Goal: Information Seeking & Learning: Learn about a topic

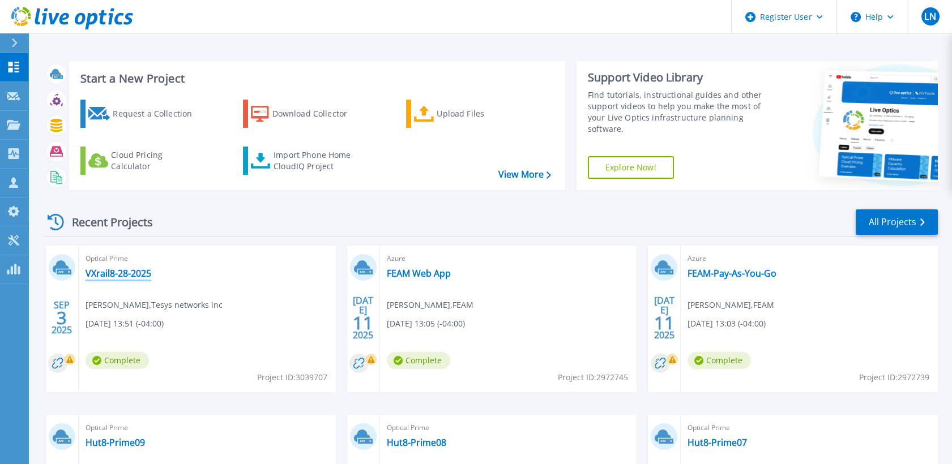
click at [127, 276] on link "VXrail8-28-2025" at bounding box center [118, 273] width 66 height 11
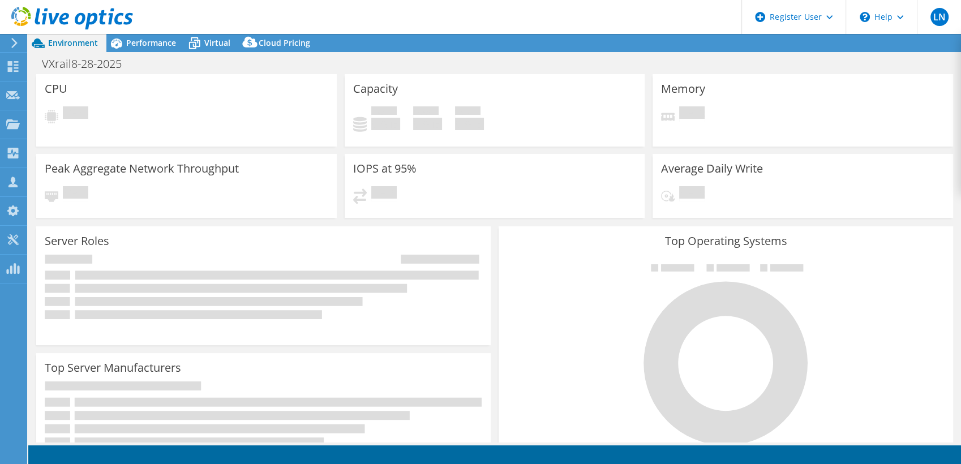
select select "USD"
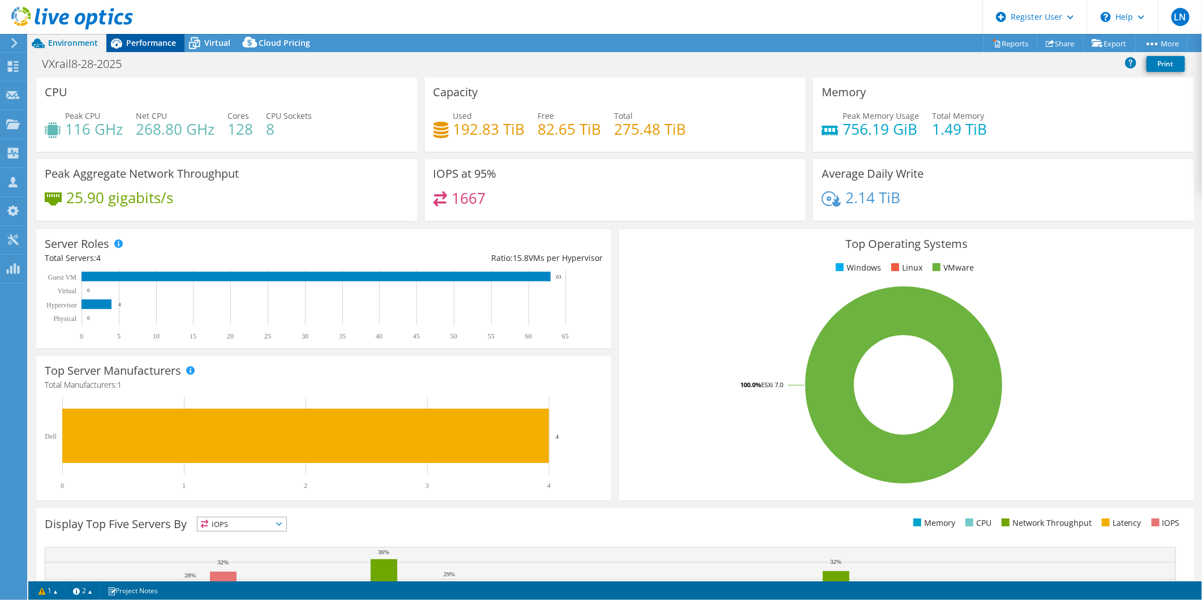
click at [157, 40] on span "Performance" at bounding box center [151, 42] width 50 height 11
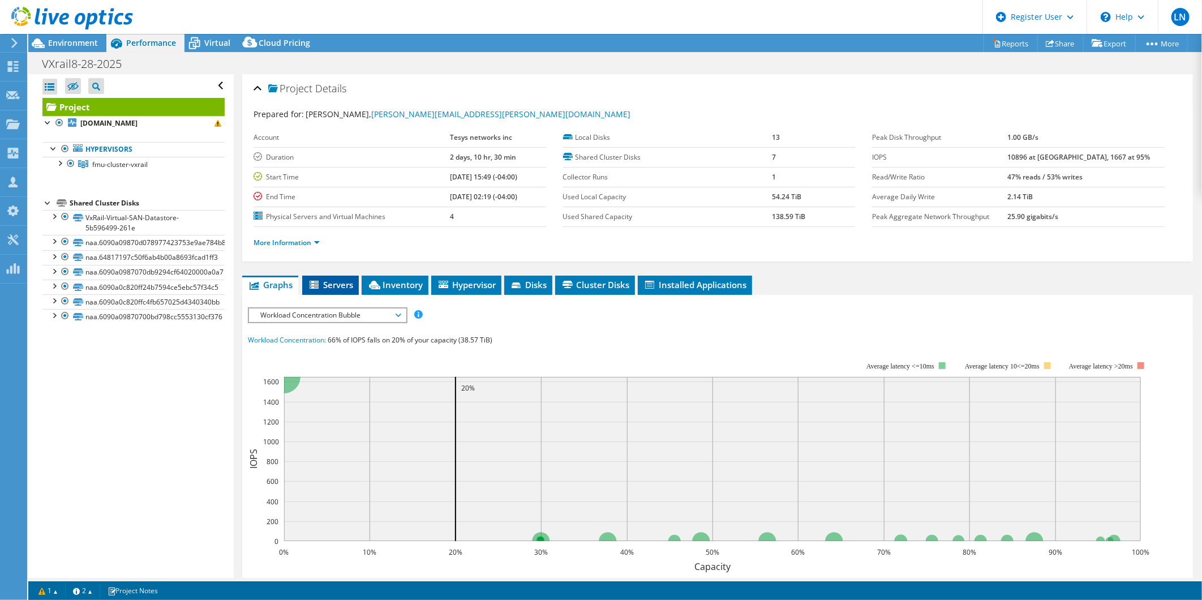
click at [331, 284] on span "Servers" at bounding box center [330, 284] width 45 height 11
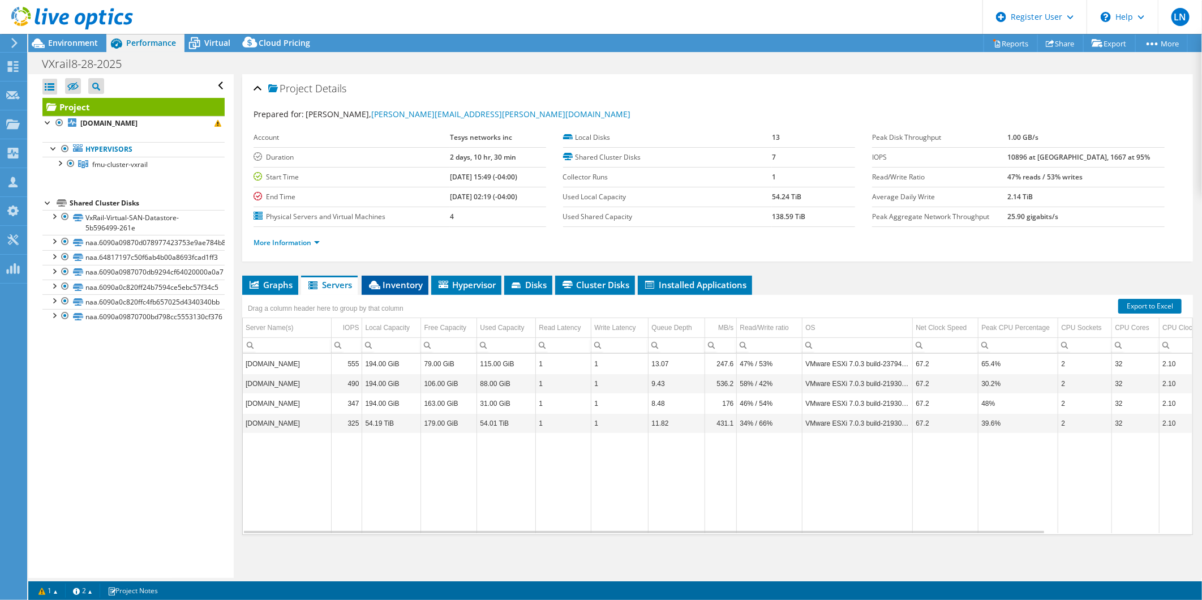
click at [394, 281] on span "Inventory" at bounding box center [394, 284] width 55 height 11
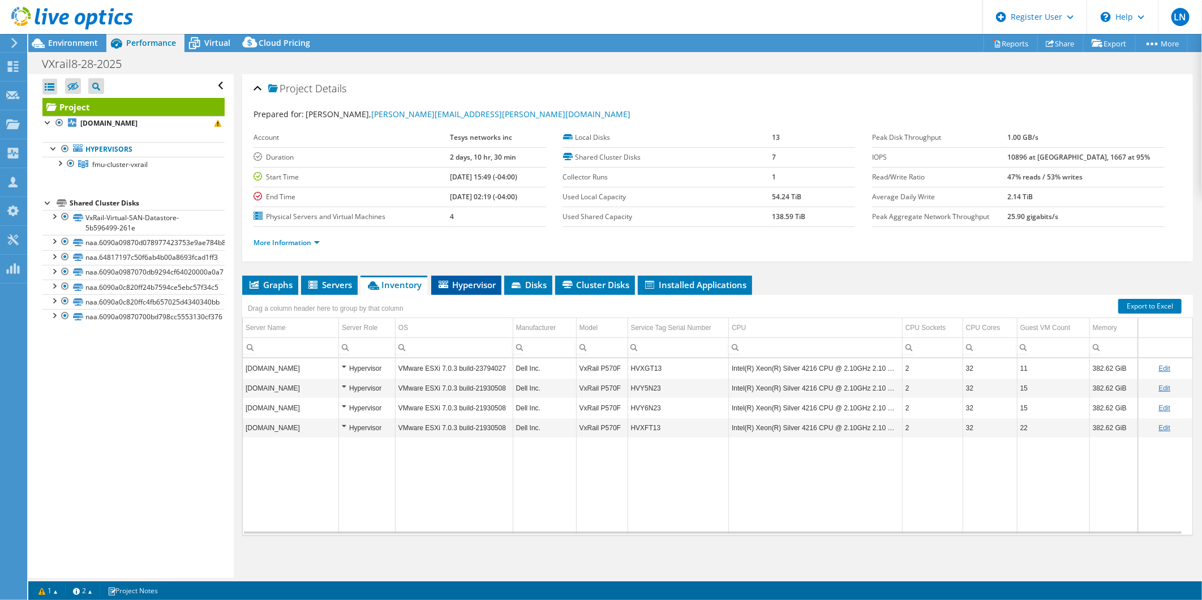
click at [480, 284] on span "Hypervisor" at bounding box center [466, 284] width 59 height 11
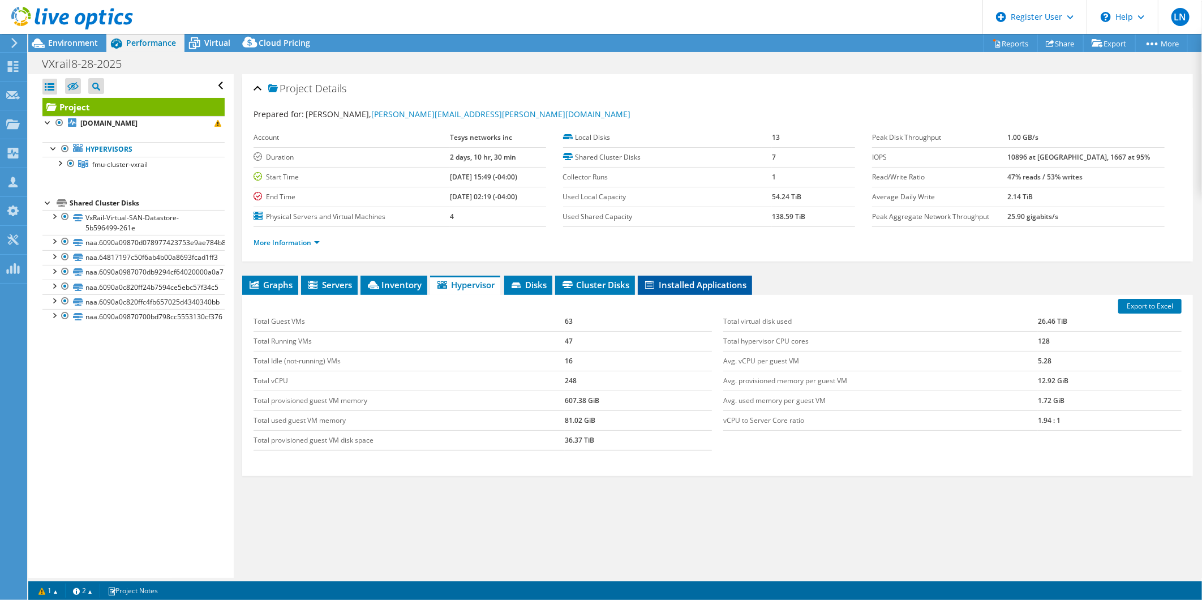
click at [694, 284] on span "Installed Applications" at bounding box center [695, 284] width 103 height 11
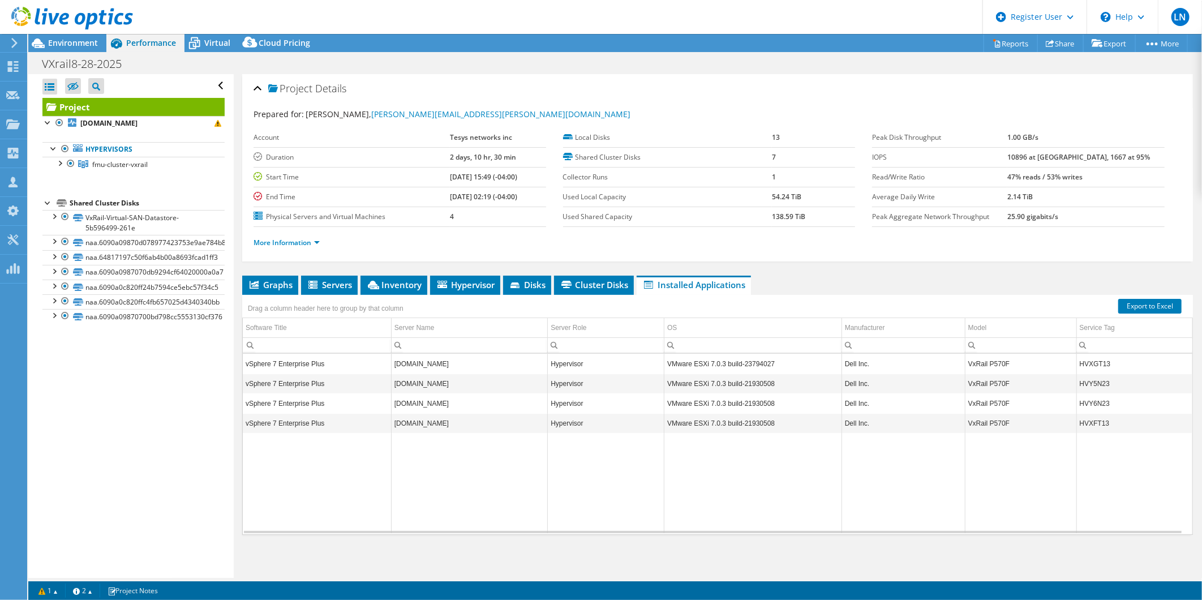
click at [606, 295] on div "Drag a column header here to group by that column" at bounding box center [717, 302] width 951 height 15
click at [608, 285] on span "Cluster Disks" at bounding box center [594, 284] width 68 height 11
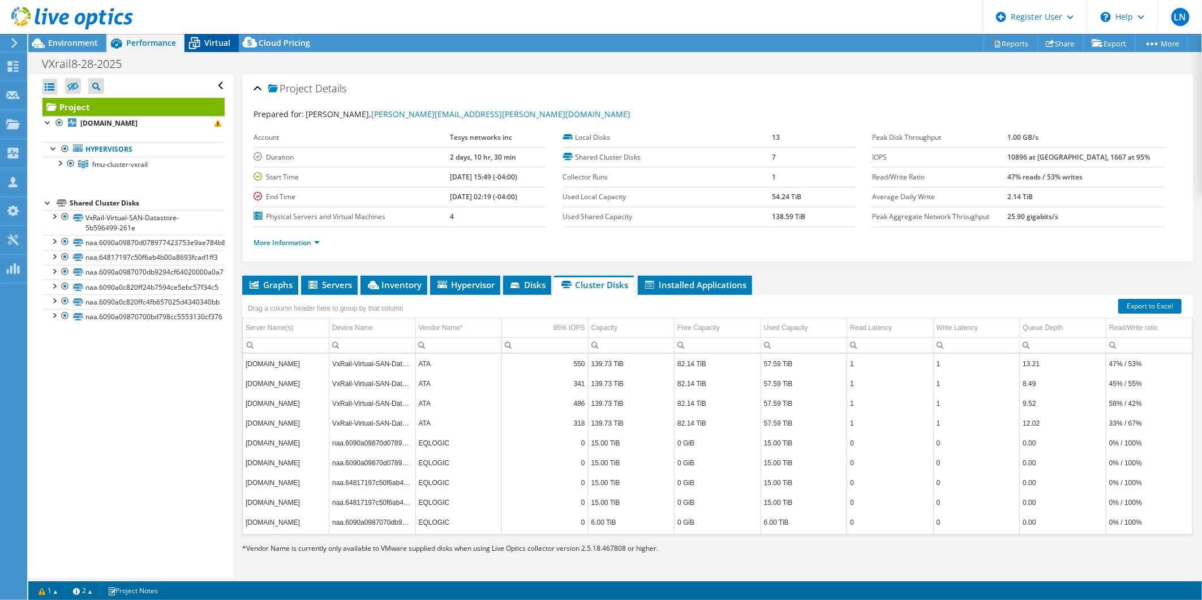
click at [225, 40] on span "Virtual" at bounding box center [217, 42] width 26 height 11
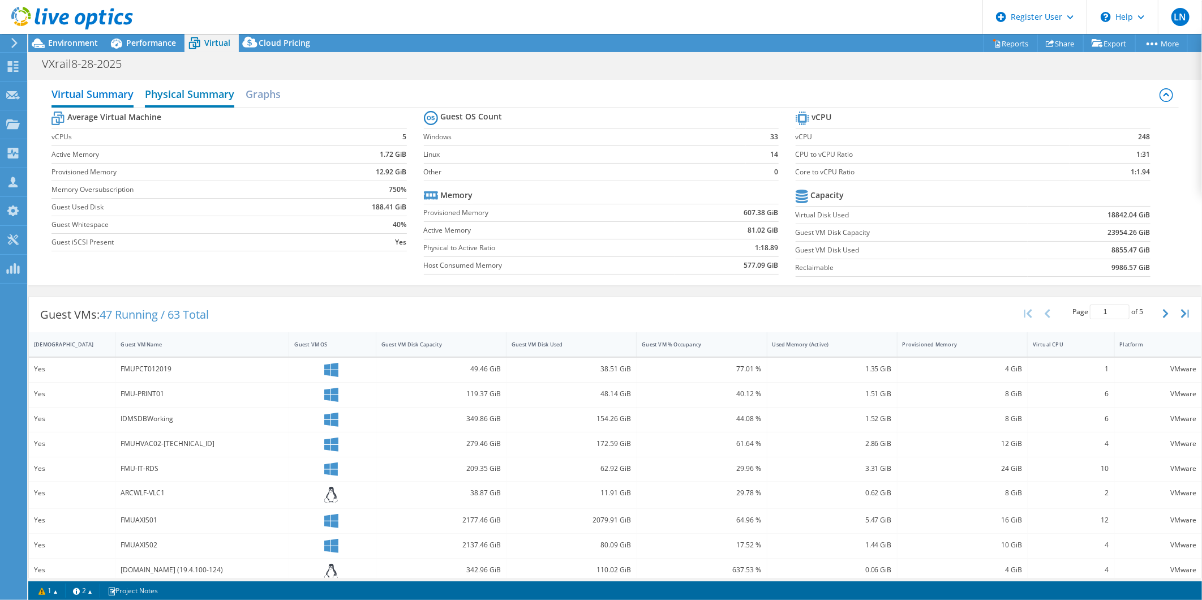
click at [172, 96] on h2 "Physical Summary" at bounding box center [189, 95] width 89 height 25
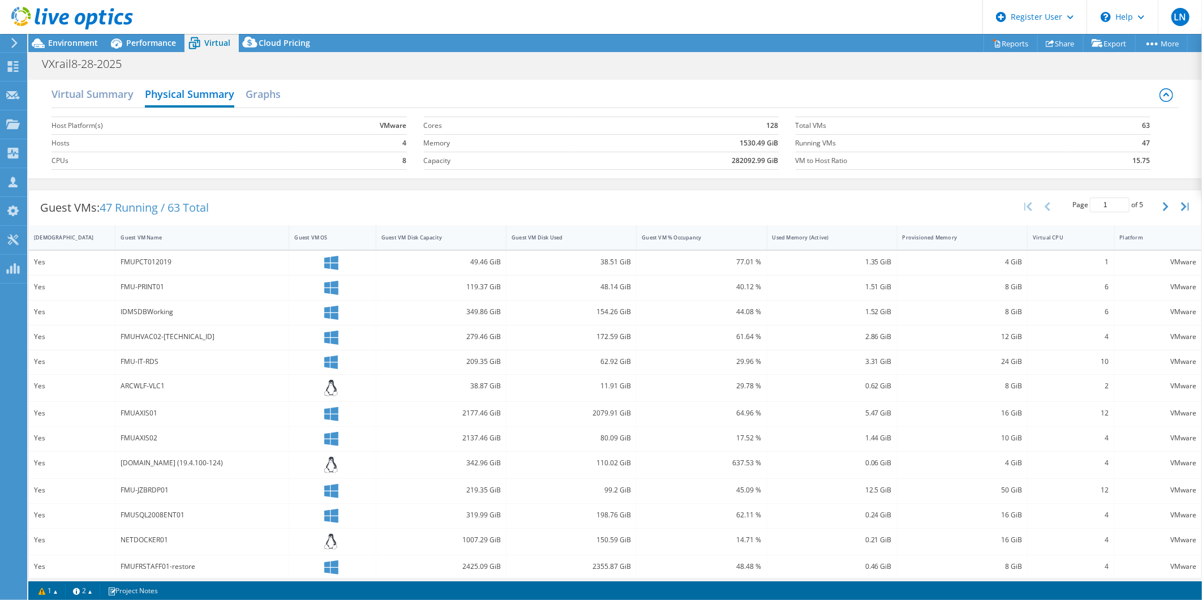
click at [284, 97] on div "Virtual Summary Physical Summary Graphs" at bounding box center [615, 95] width 1127 height 25
click at [268, 91] on h2 "Graphs" at bounding box center [263, 95] width 35 height 25
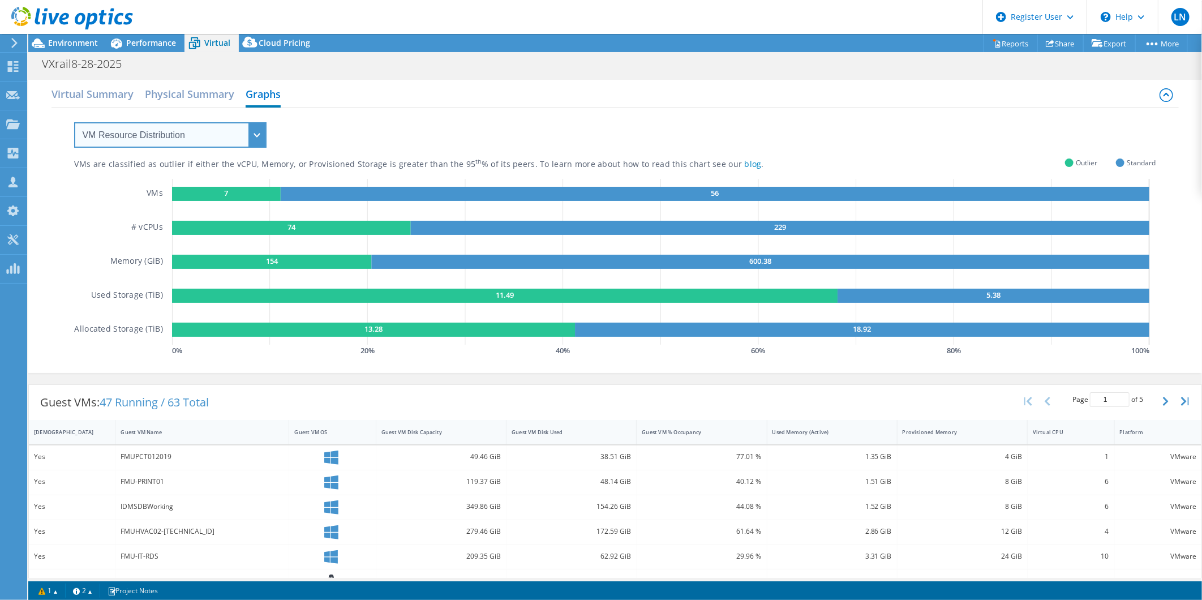
click at [133, 138] on select "VM Resource Distribution Provisioning Contrast Over Provisioning" at bounding box center [170, 134] width 192 height 25
click at [74, 122] on select "VM Resource Distribution Provisioning Contrast Over Provisioning" at bounding box center [170, 134] width 192 height 25
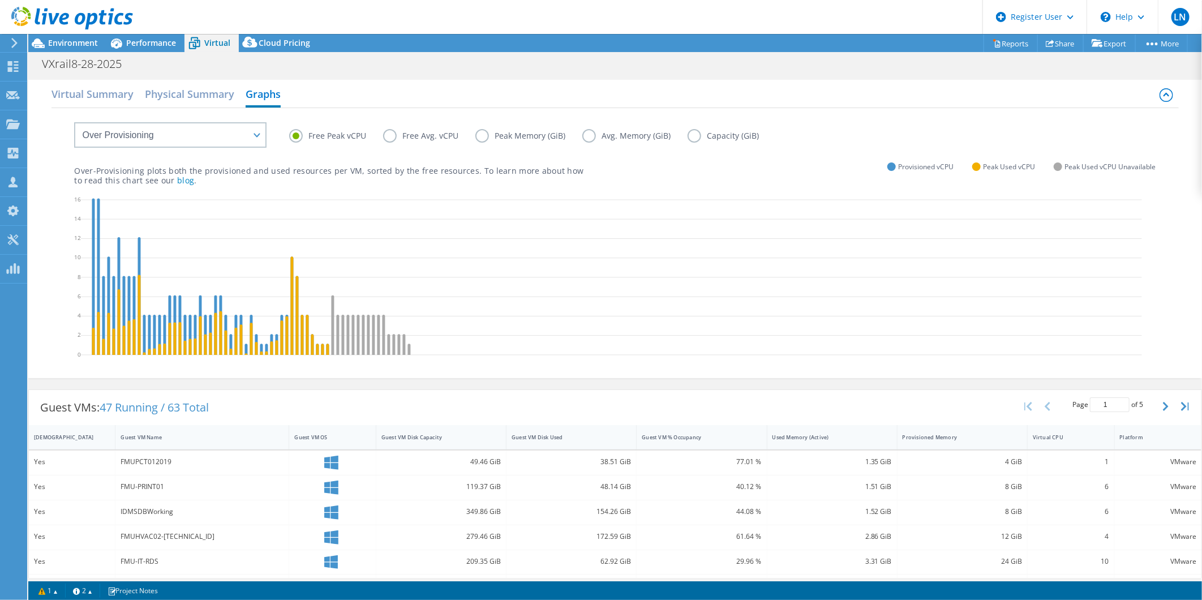
click at [386, 134] on label "Free Avg. vCPU" at bounding box center [429, 136] width 92 height 14
click at [0, 0] on input "Free Avg. vCPU" at bounding box center [0, 0] width 0 height 0
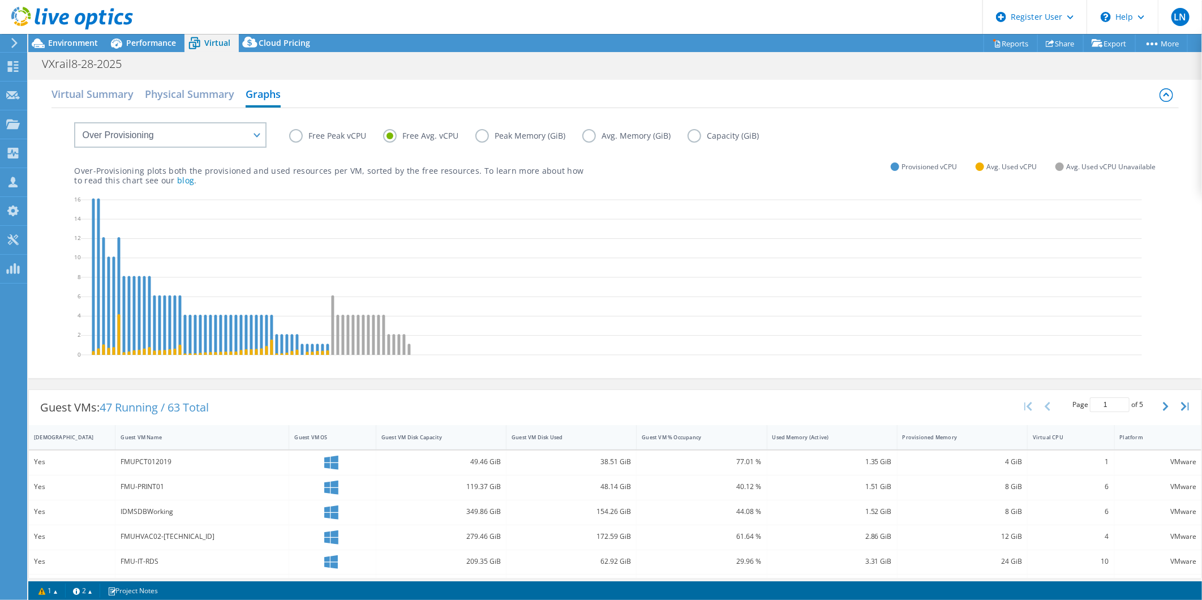
click at [477, 136] on label "Peak Memory (GiB)" at bounding box center [529, 136] width 107 height 14
click at [0, 0] on input "Peak Memory (GiB)" at bounding box center [0, 0] width 0 height 0
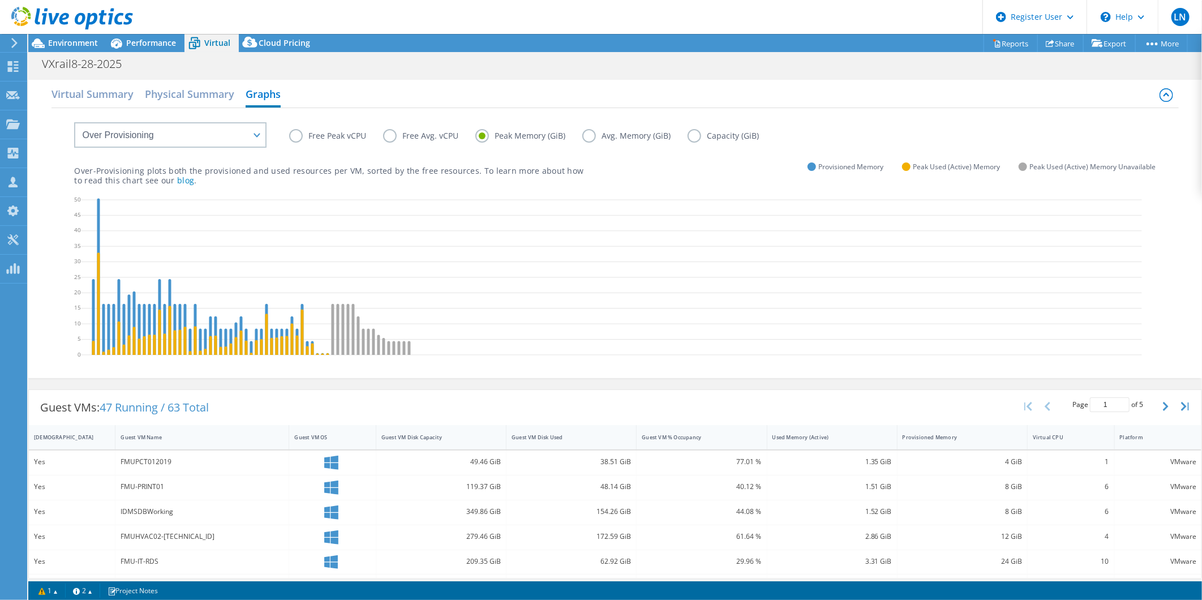
click at [589, 136] on label "Avg. Memory (GiB)" at bounding box center [635, 136] width 105 height 14
click at [0, 0] on input "Avg. Memory (GiB)" at bounding box center [0, 0] width 0 height 0
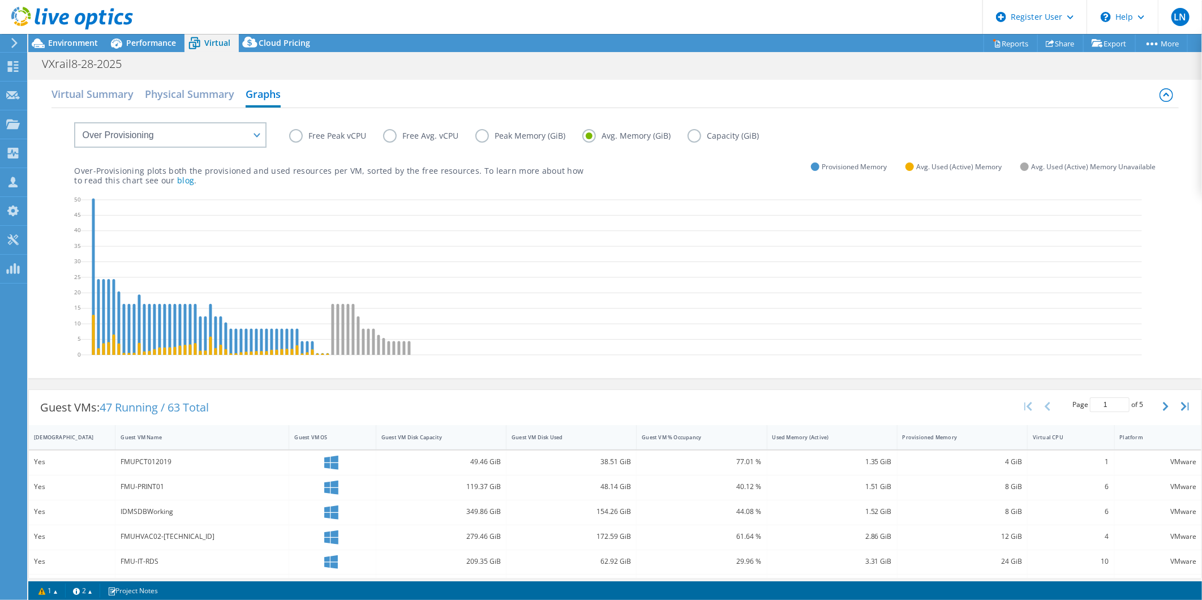
click at [294, 135] on label "Free Peak vCPU" at bounding box center [336, 136] width 94 height 14
click at [0, 0] on input "Free Peak vCPU" at bounding box center [0, 0] width 0 height 0
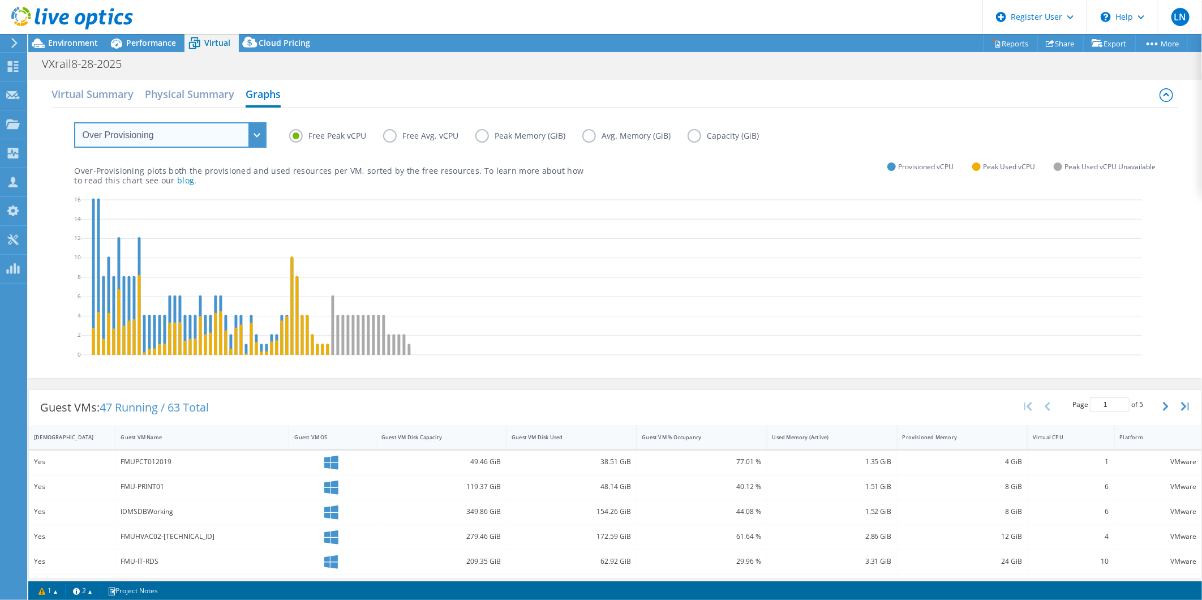
click at [245, 143] on select "VM Resource Distribution Provisioning Contrast Over Provisioning" at bounding box center [170, 134] width 192 height 25
click at [74, 122] on select "VM Resource Distribution Provisioning Contrast Over Provisioning" at bounding box center [170, 134] width 192 height 25
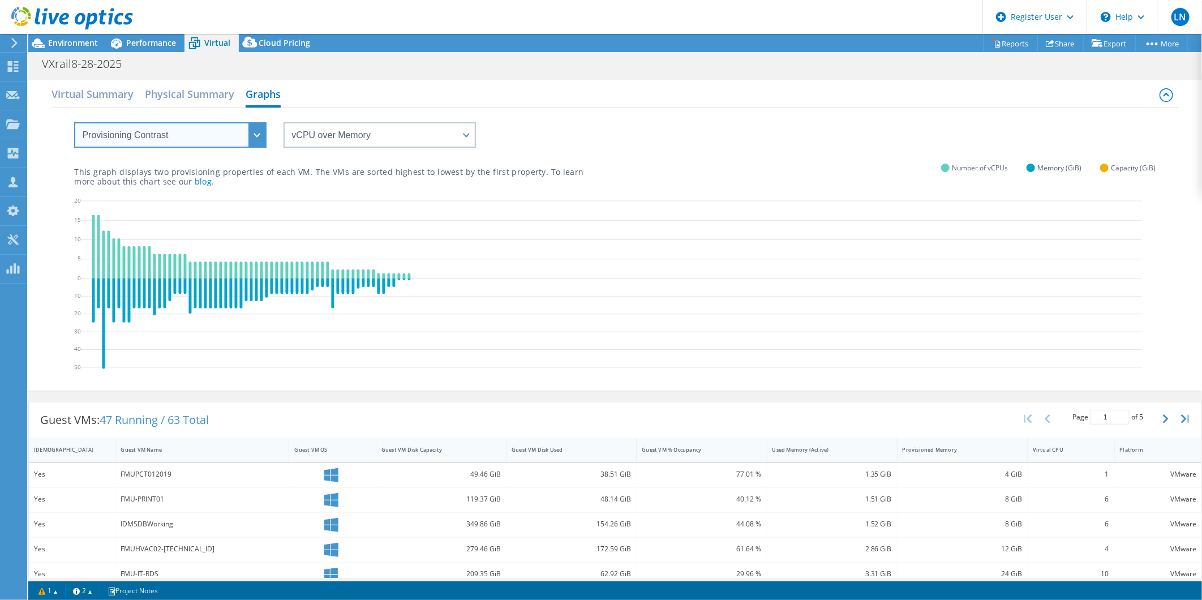
click at [234, 136] on select "VM Resource Distribution Provisioning Contrast Over Provisioning" at bounding box center [170, 134] width 192 height 25
click at [74, 122] on select "VM Resource Distribution Provisioning Contrast Over Provisioning" at bounding box center [170, 134] width 192 height 25
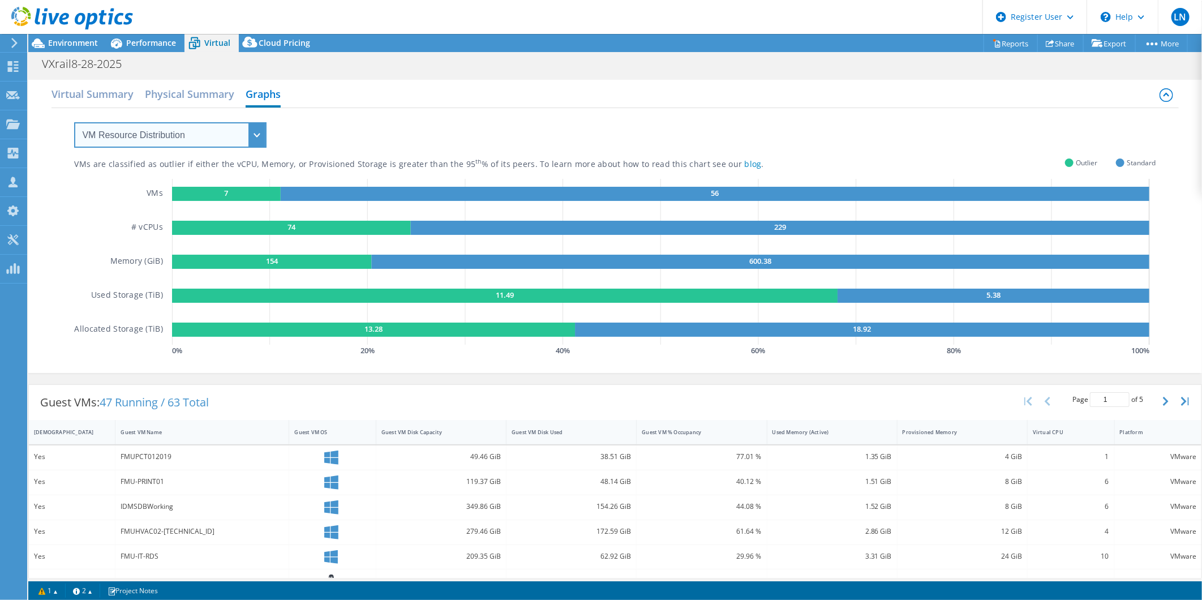
click at [257, 134] on select "VM Resource Distribution Provisioning Contrast Over Provisioning" at bounding box center [170, 134] width 192 height 25
click at [74, 122] on select "VM Resource Distribution Provisioning Contrast Over Provisioning" at bounding box center [170, 134] width 192 height 25
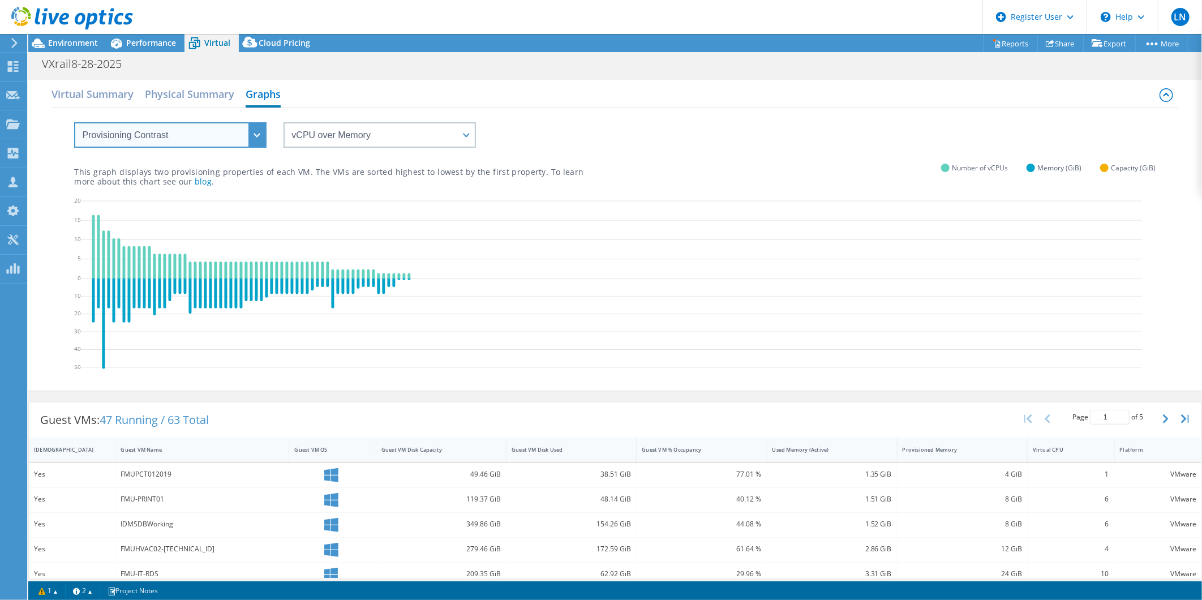
click at [251, 136] on select "VM Resource Distribution Provisioning Contrast Over Provisioning" at bounding box center [170, 134] width 192 height 25
select select "VM Resource Distribution"
click at [74, 122] on select "VM Resource Distribution Provisioning Contrast Over Provisioning" at bounding box center [170, 134] width 192 height 25
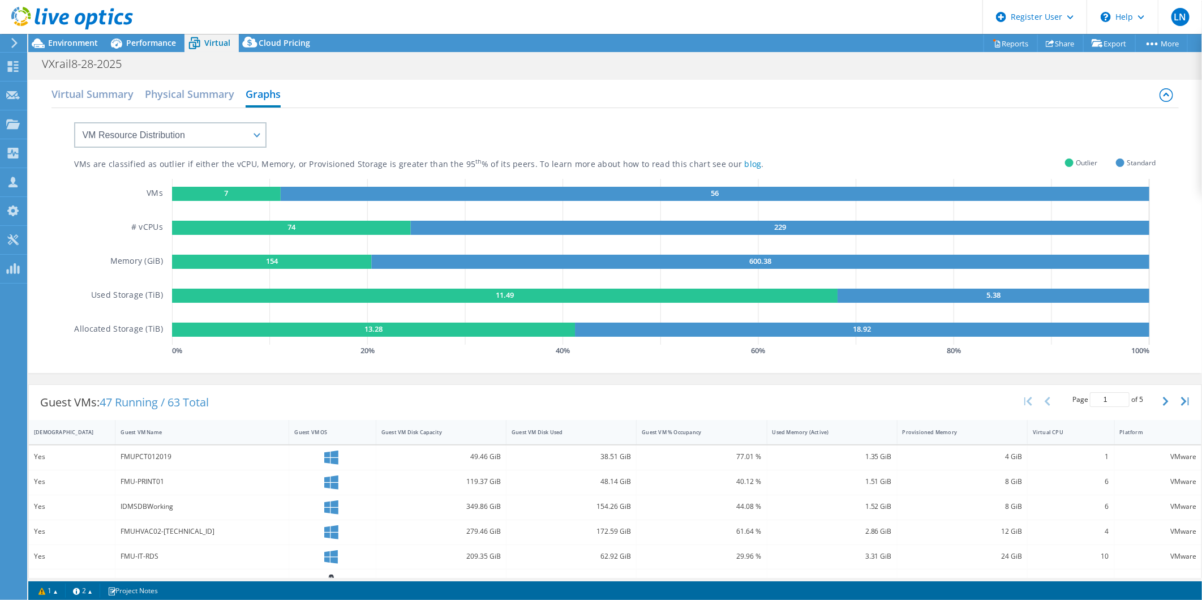
click at [445, 330] on rect at bounding box center [373, 330] width 403 height 14
click at [224, 191] on text "7" at bounding box center [226, 193] width 4 height 10
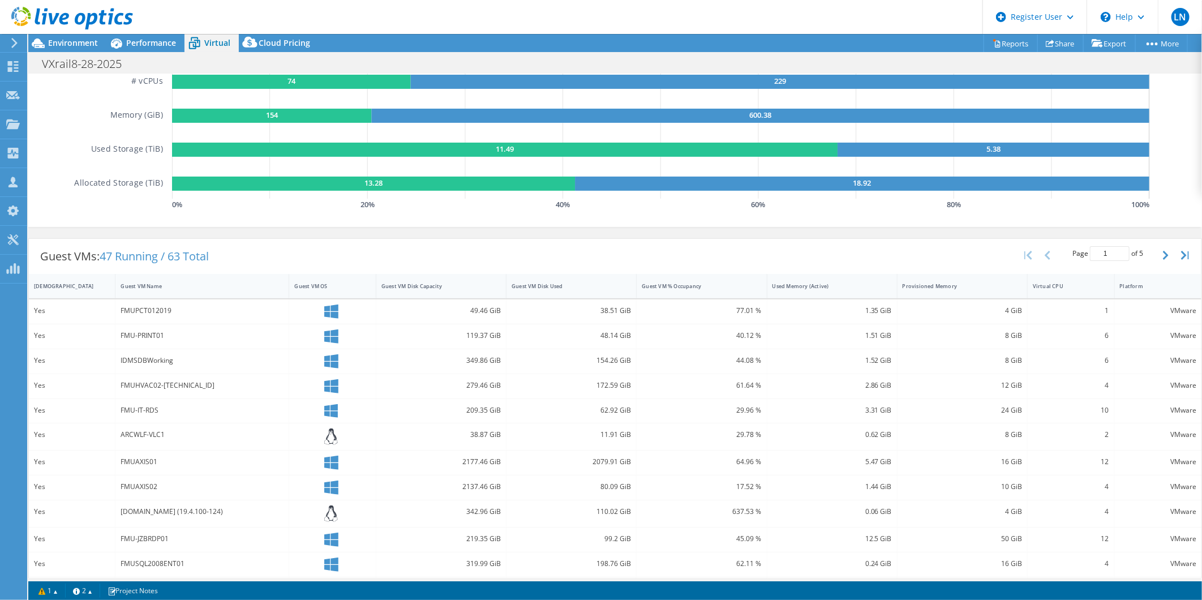
scroll to position [251, 0]
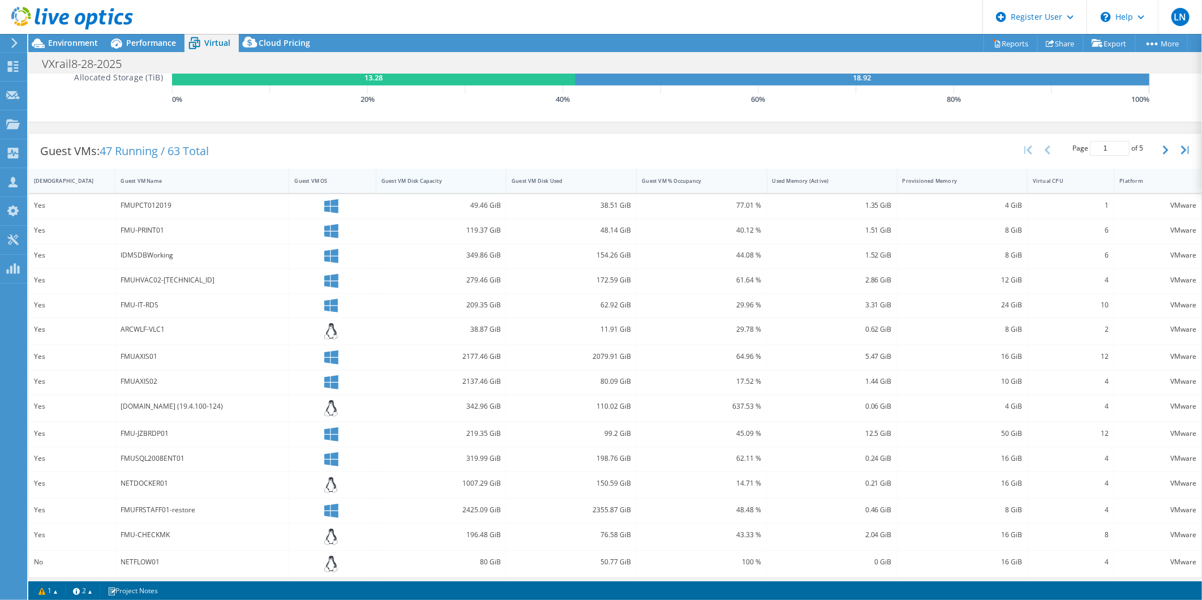
click at [423, 180] on div "Guest VM Disk Capacity" at bounding box center [435, 180] width 106 height 7
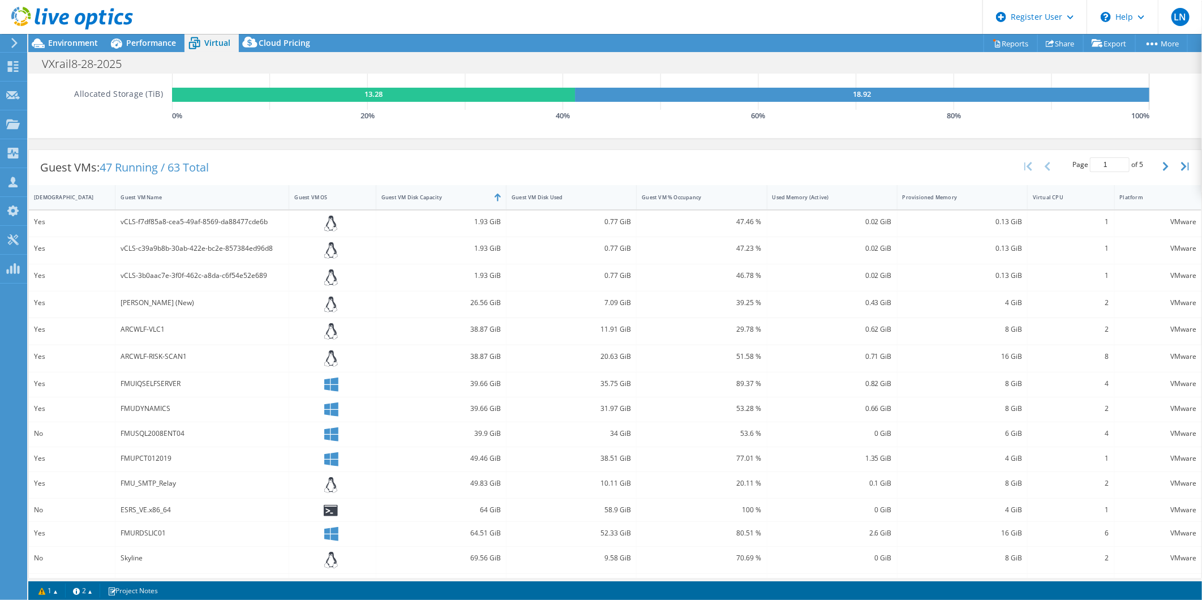
scroll to position [189, 0]
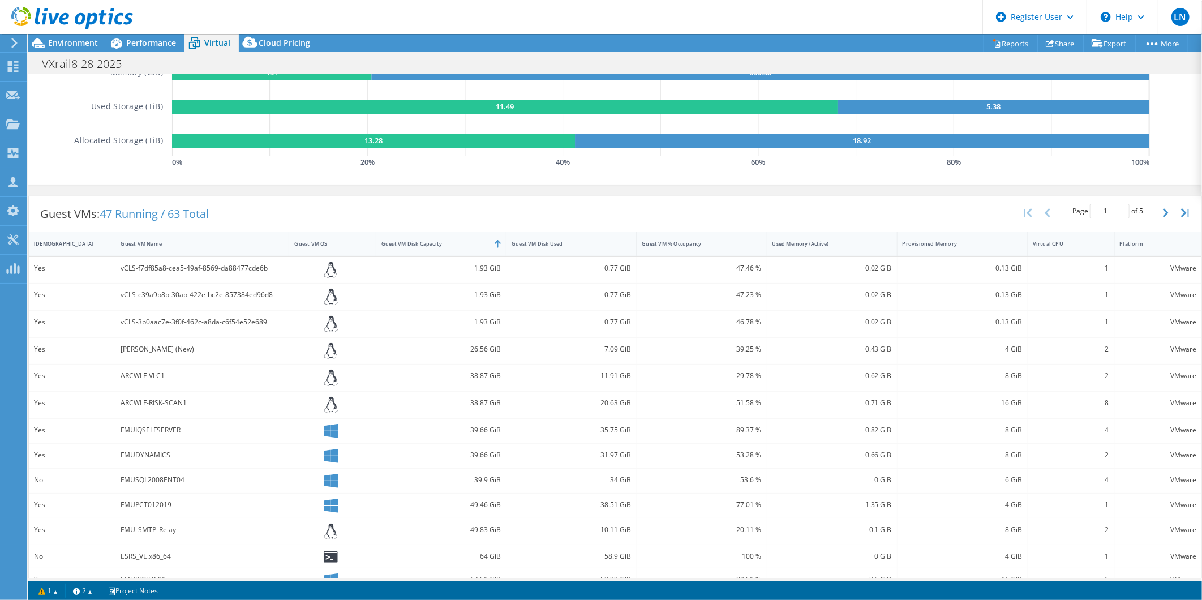
click at [558, 140] on rect at bounding box center [373, 141] width 403 height 14
click at [496, 243] on div at bounding box center [506, 244] width 20 height 24
click at [479, 240] on div "Guest VM Disk Capacity" at bounding box center [435, 243] width 106 height 7
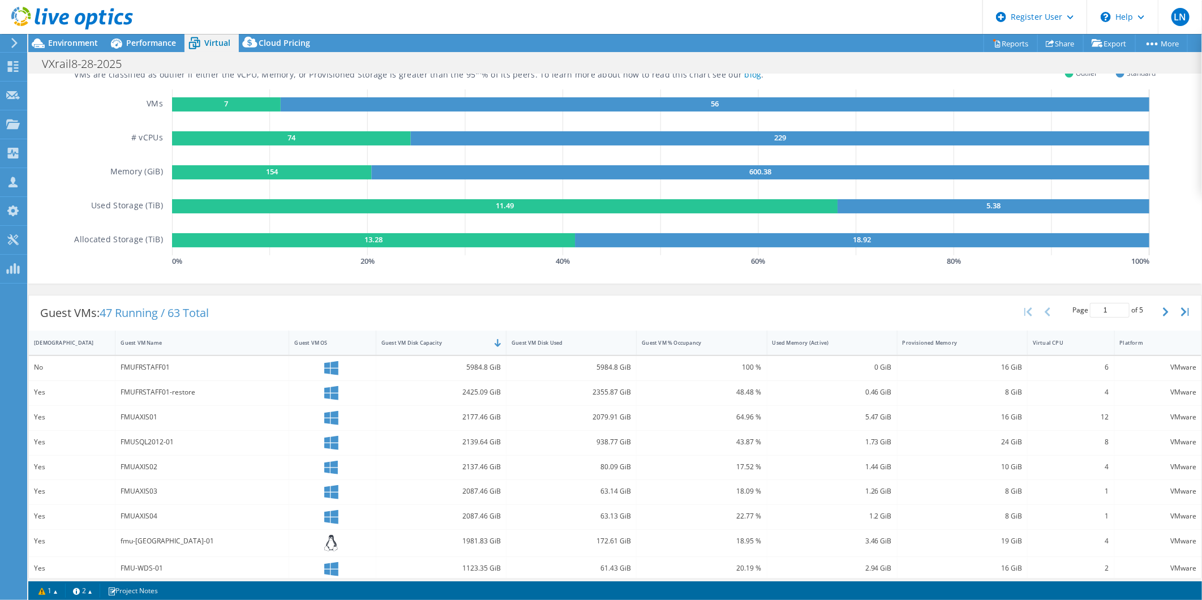
scroll to position [0, 0]
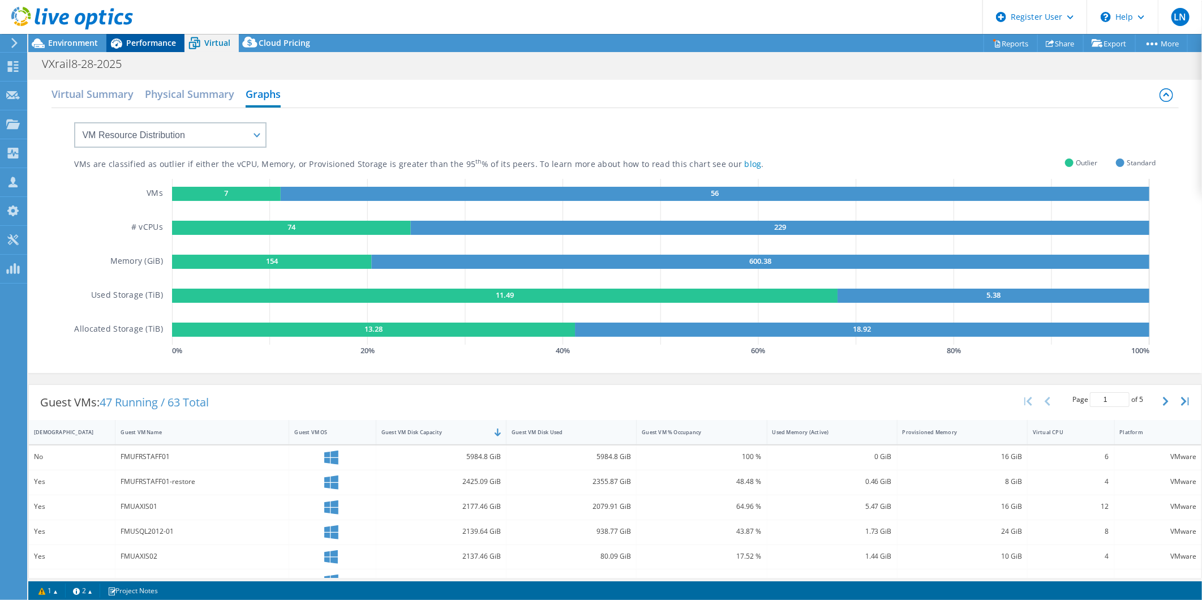
click at [136, 35] on div "Performance" at bounding box center [145, 43] width 78 height 18
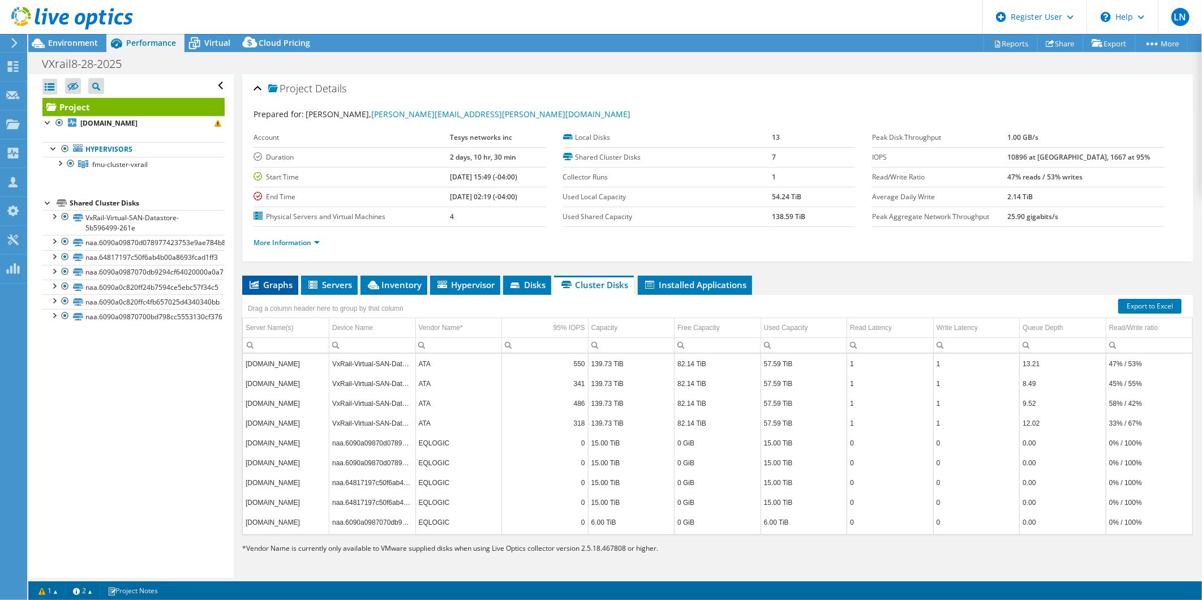
click at [293, 276] on li "Graphs" at bounding box center [270, 285] width 56 height 19
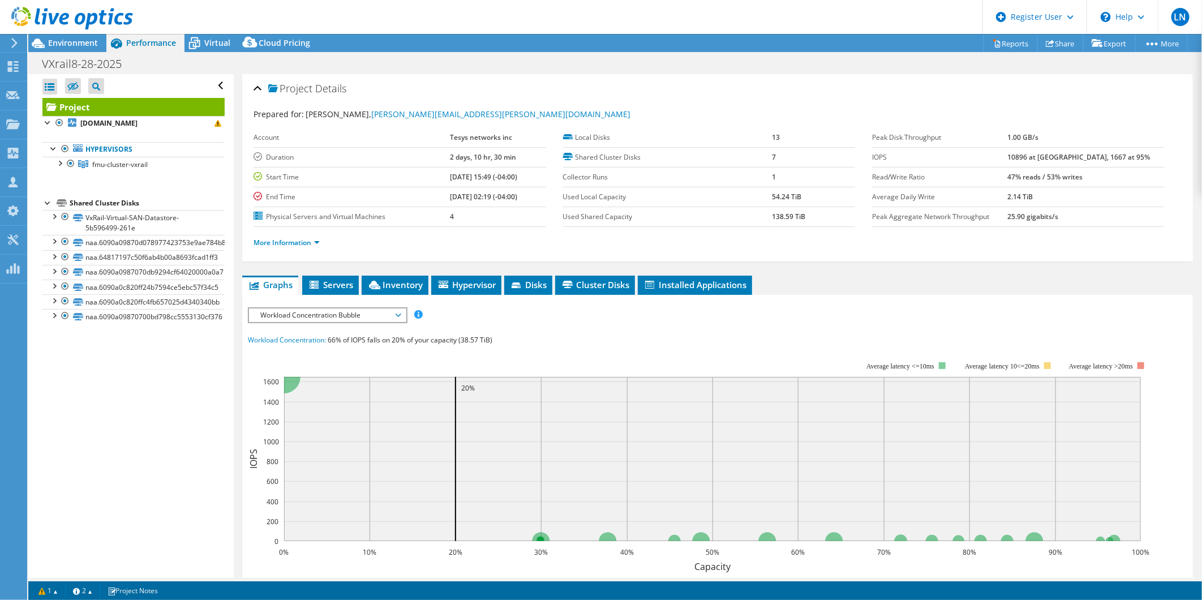
click at [300, 307] on div "Workload Concentration Bubble IOPS Disk Throughput IO Size Latency Queue Depth …" at bounding box center [328, 315] width 160 height 16
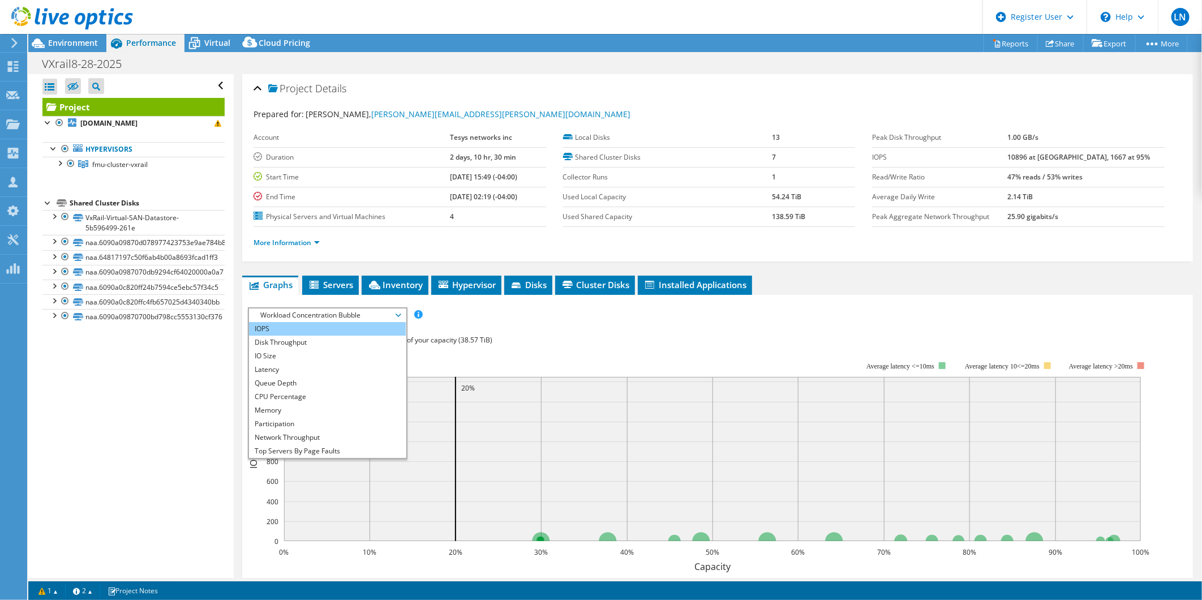
click at [300, 322] on li "IOPS" at bounding box center [327, 329] width 157 height 14
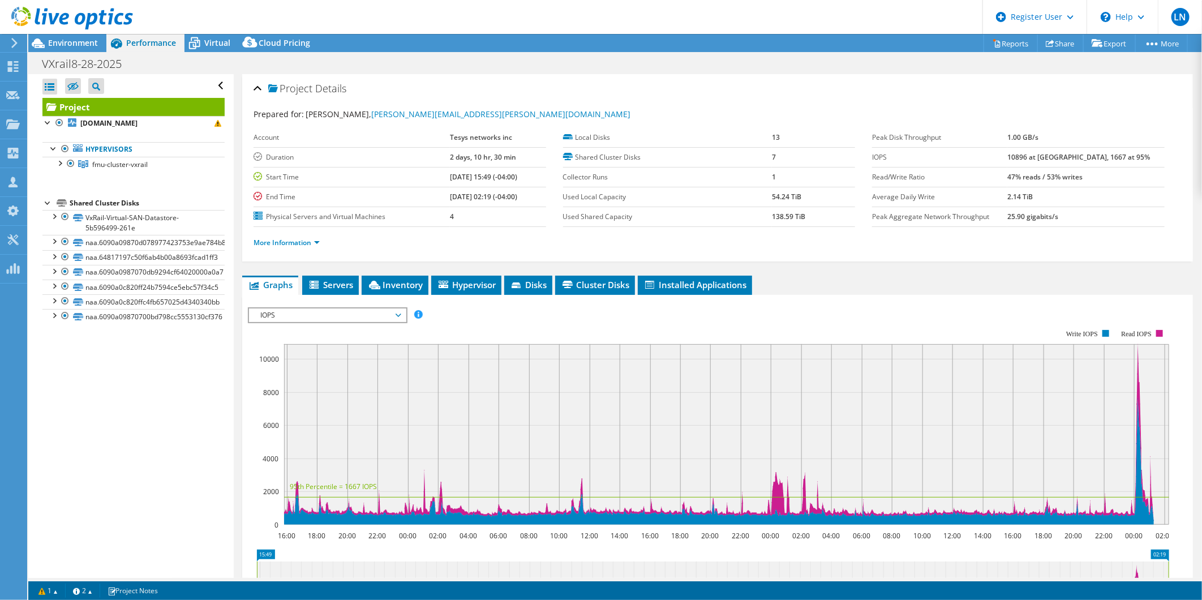
drag, startPoint x: 1167, startPoint y: 530, endPoint x: 1136, endPoint y: 531, distance: 31.7
click at [961, 464] on g "16:00 18:00 20:00 22:00 00:00 02:00 04:00 06:00 08:00 10:00 12:00 14:00 16:00 1…" at bounding box center [726, 536] width 896 height 10
click at [212, 36] on div "Virtual" at bounding box center [212, 43] width 54 height 18
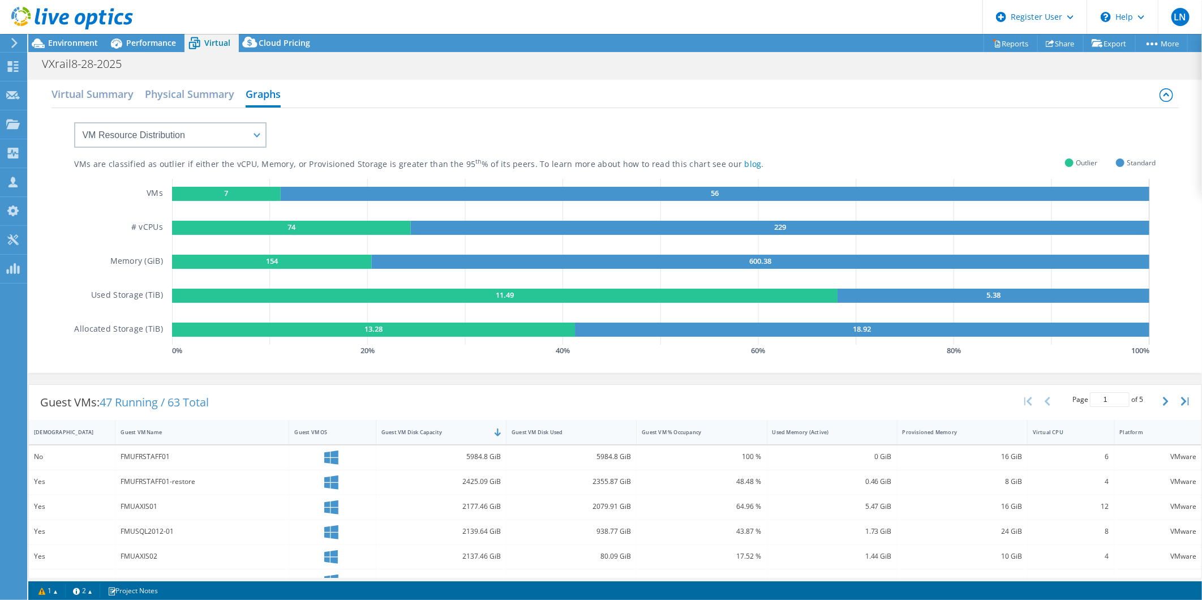
click at [138, 361] on div "VMs are classified as outlier if either the vCPU, Memory, or Provisioned Storag…" at bounding box center [615, 239] width 1127 height 262
click at [89, 42] on span "Environment" at bounding box center [73, 42] width 50 height 11
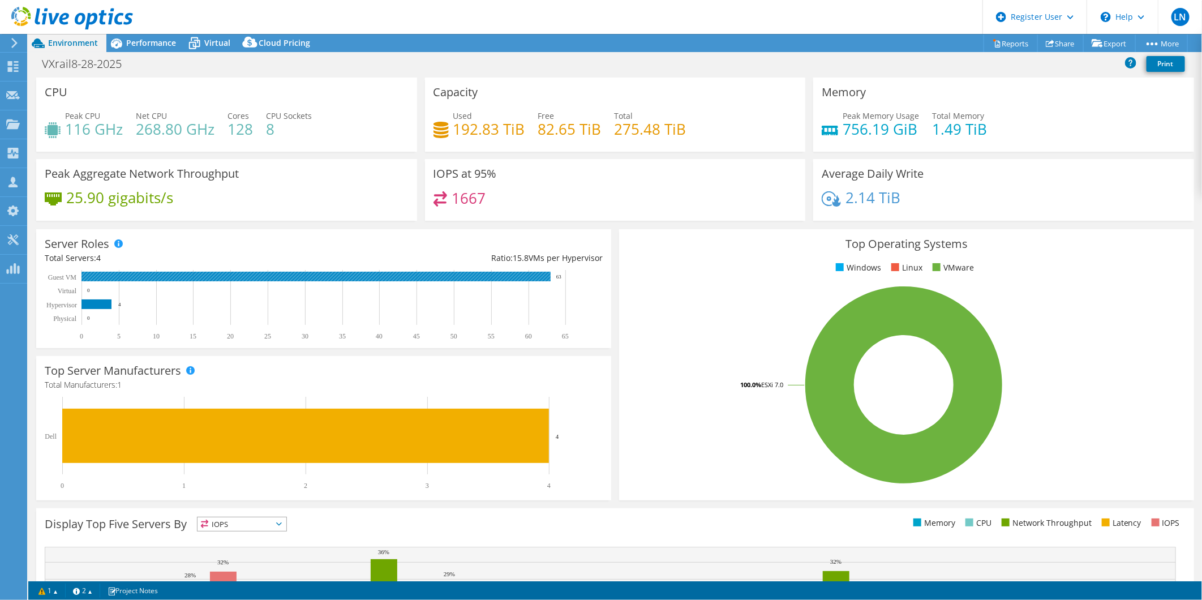
click at [137, 275] on rect at bounding box center [316, 277] width 469 height 10
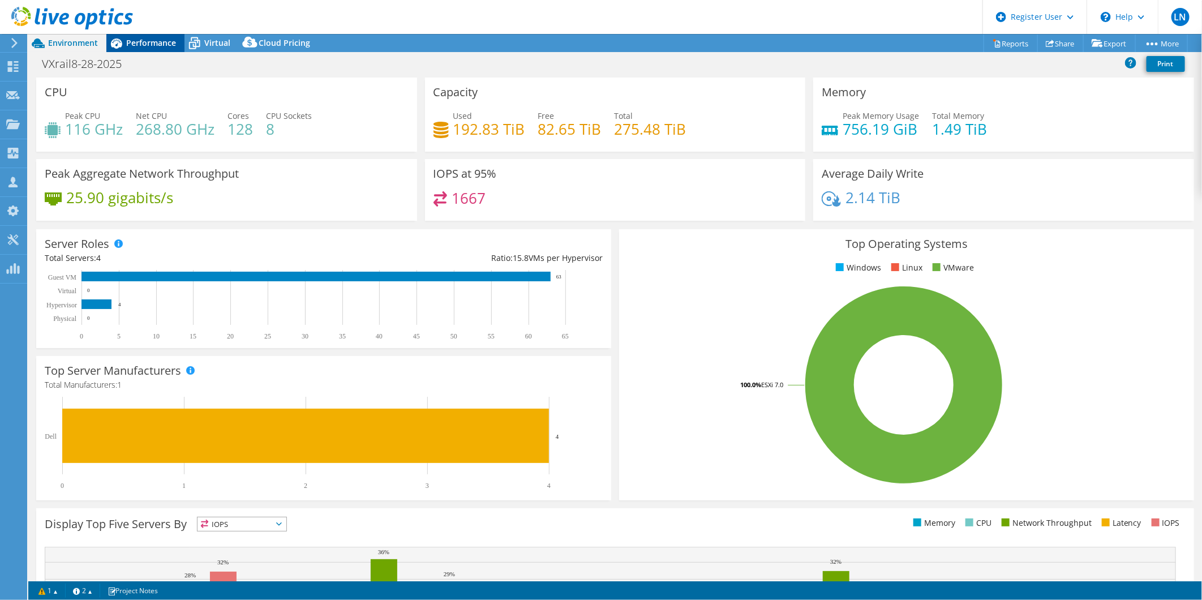
click at [122, 41] on icon at bounding box center [116, 43] width 20 height 20
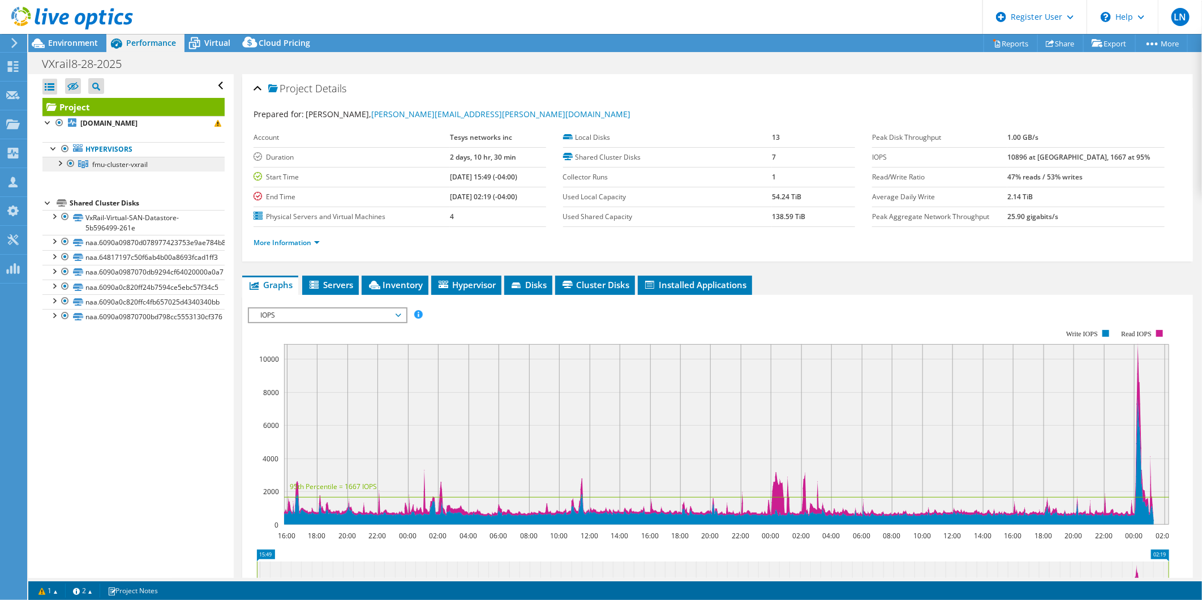
click at [119, 163] on span "fmu-cluster-vxrail" at bounding box center [119, 165] width 55 height 10
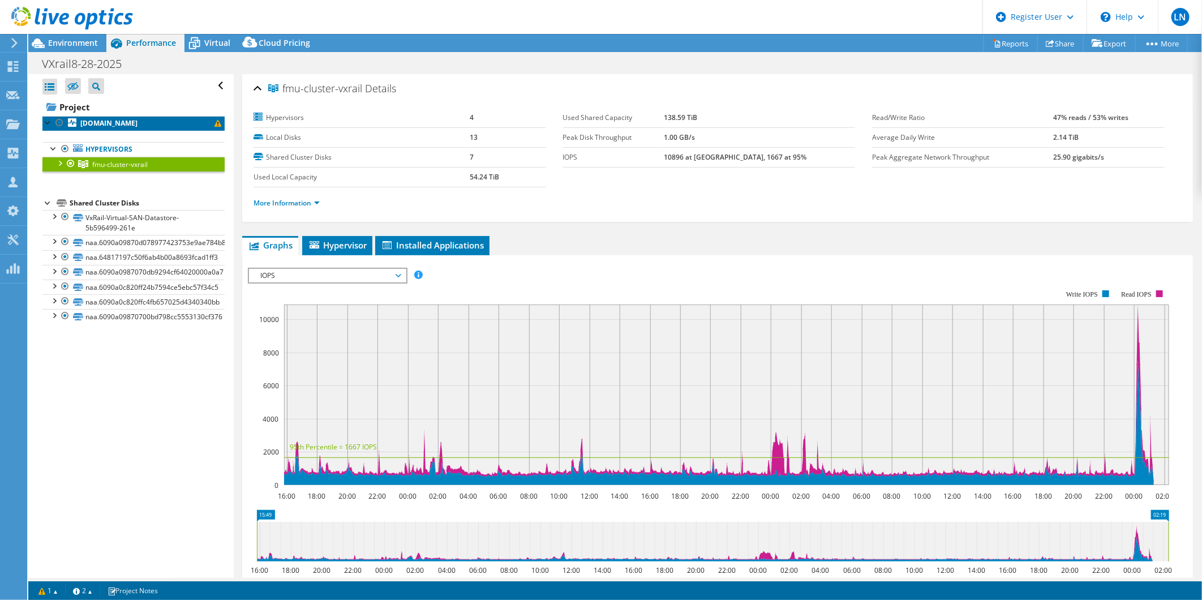
click at [108, 123] on b "fmuvxrail03.fmu.fmuniv.edu" at bounding box center [108, 123] width 57 height 10
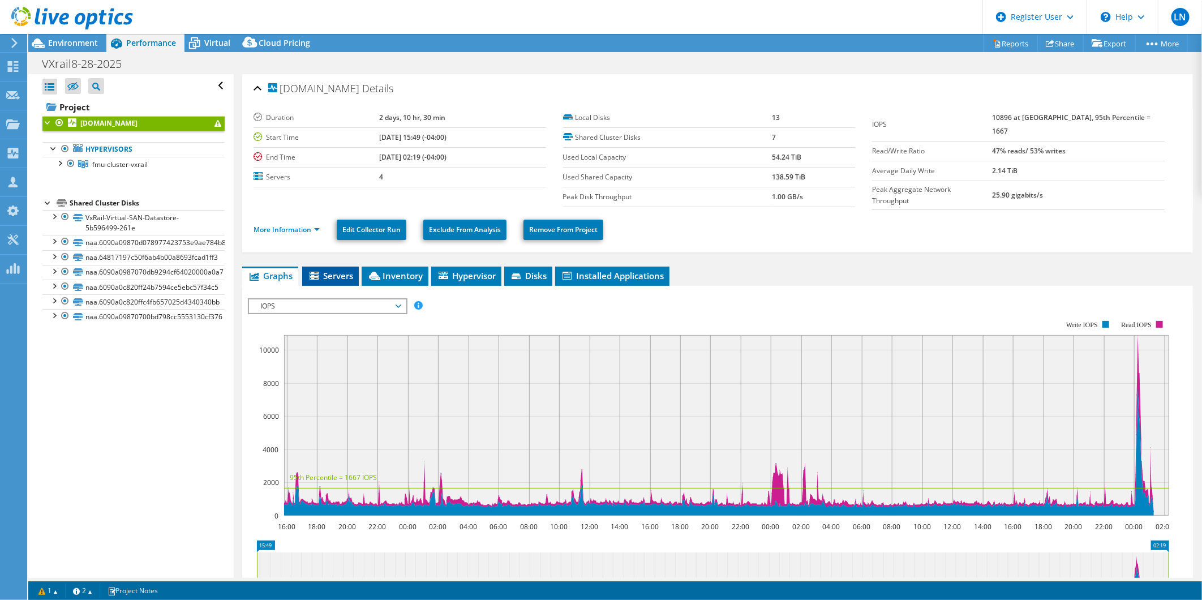
click at [340, 279] on li "Servers" at bounding box center [330, 276] width 57 height 19
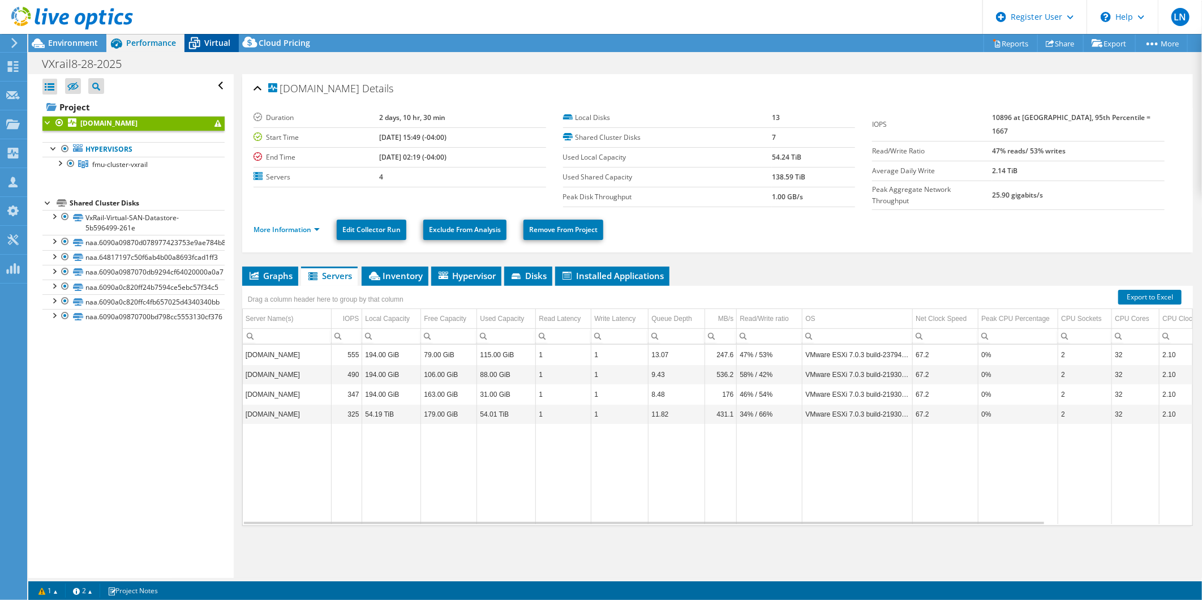
click at [219, 40] on span "Virtual" at bounding box center [217, 42] width 26 height 11
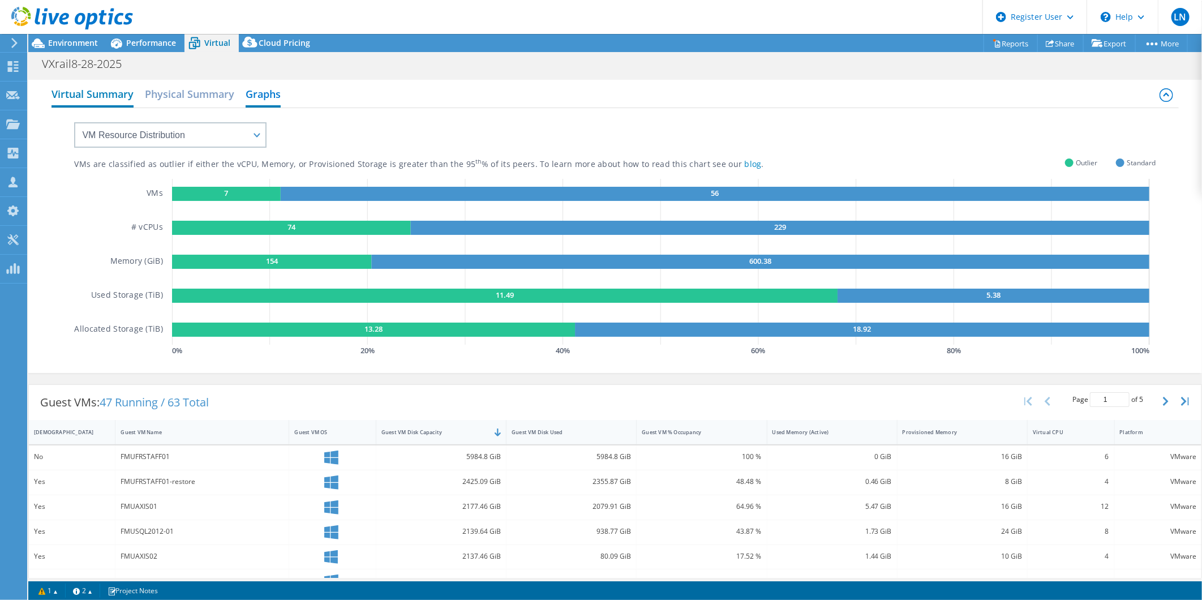
click at [83, 89] on h2 "Virtual Summary" at bounding box center [93, 95] width 82 height 25
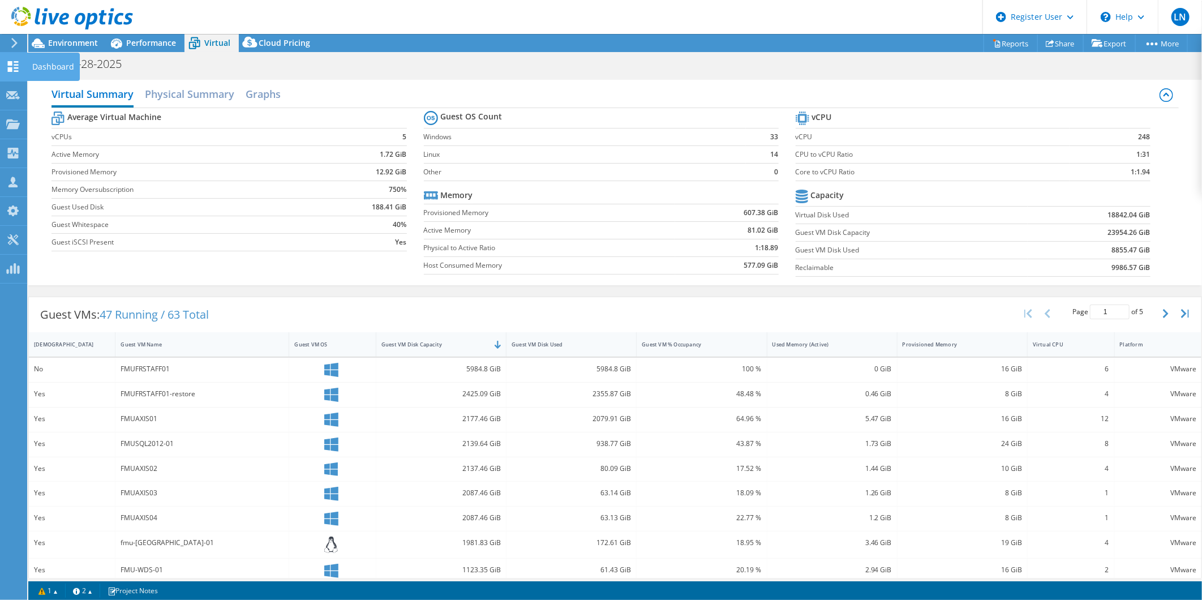
click at [14, 65] on use at bounding box center [13, 66] width 11 height 11
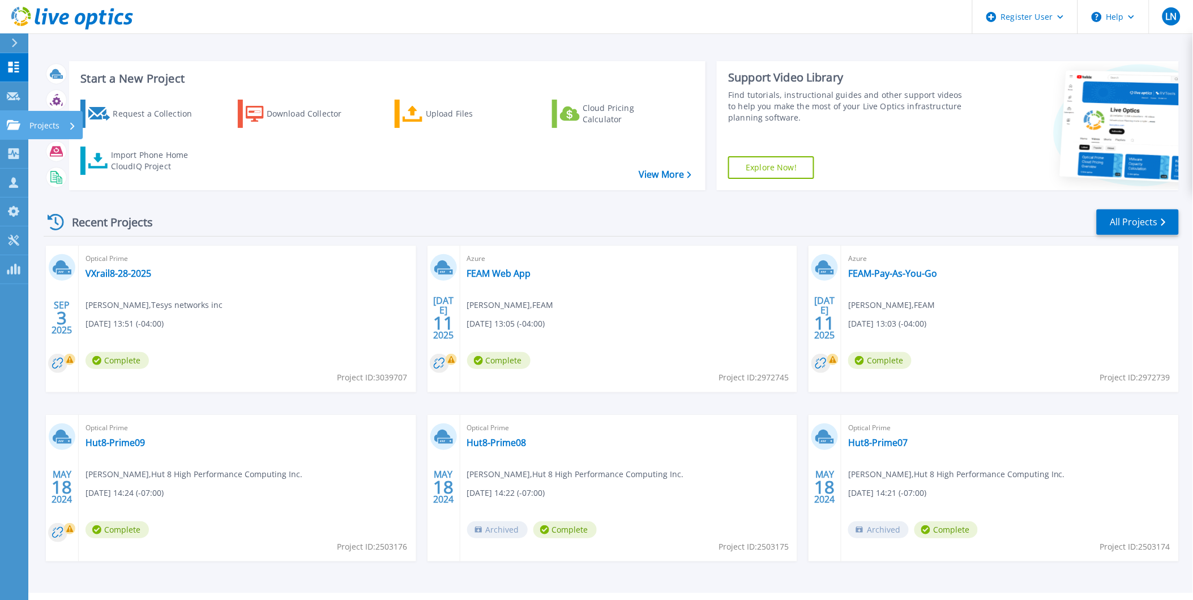
click at [2, 128] on link "Projects Projects" at bounding box center [14, 125] width 28 height 29
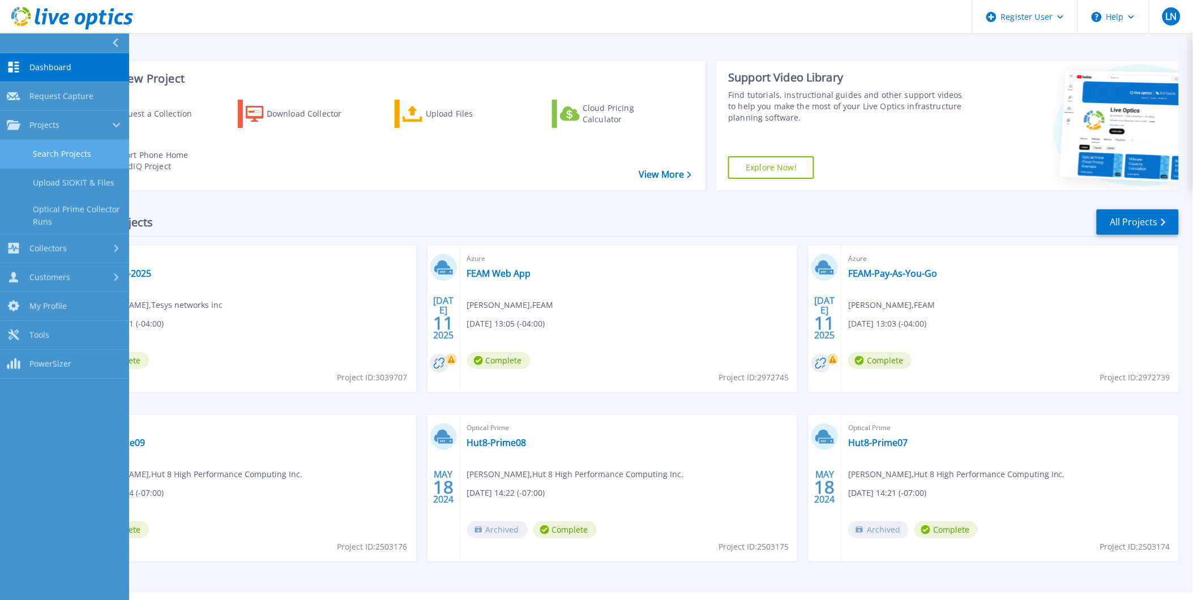
click at [98, 150] on link "Search Projects" at bounding box center [64, 154] width 129 height 29
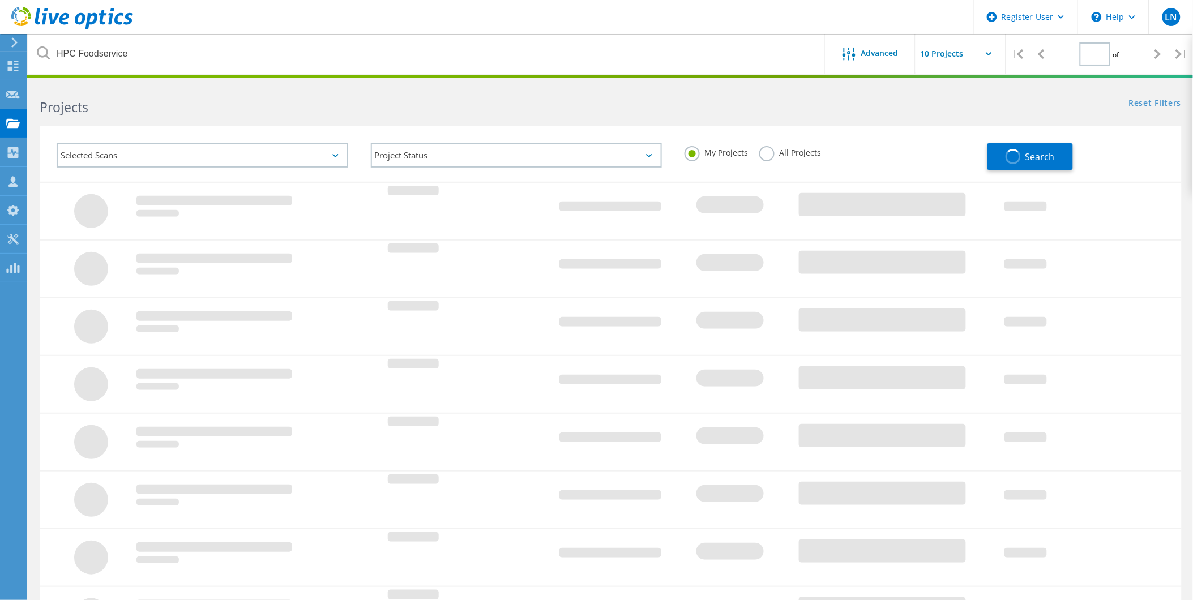
type input "1"
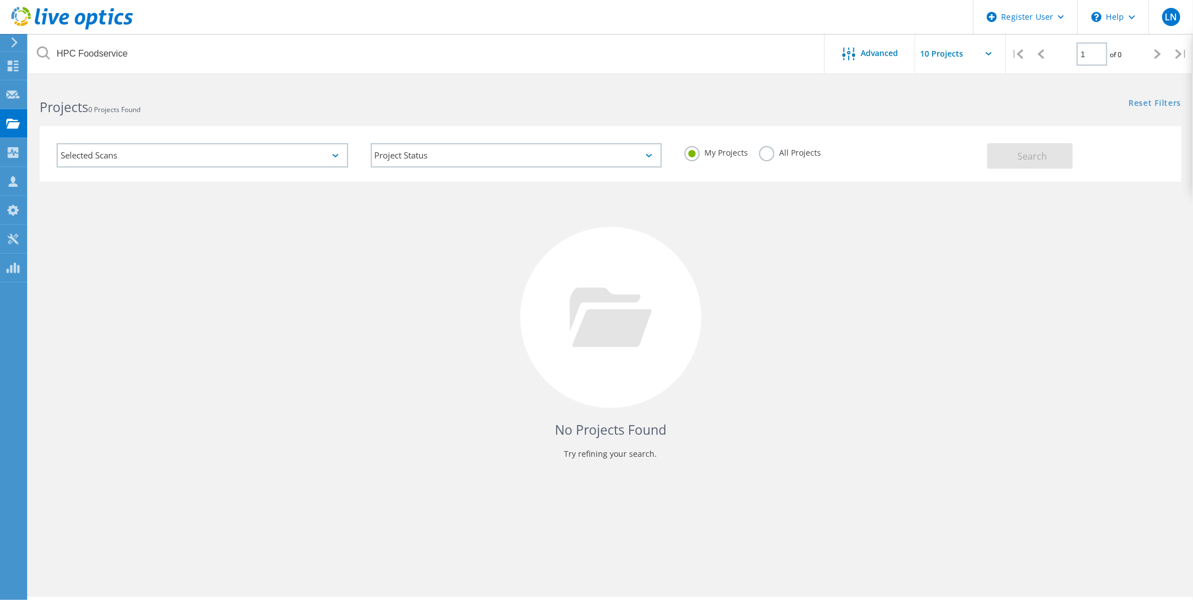
click at [767, 151] on label "All Projects" at bounding box center [790, 151] width 62 height 11
click at [0, 0] on input "All Projects" at bounding box center [0, 0] width 0 height 0
click at [1021, 157] on span "Search" at bounding box center [1032, 156] width 29 height 12
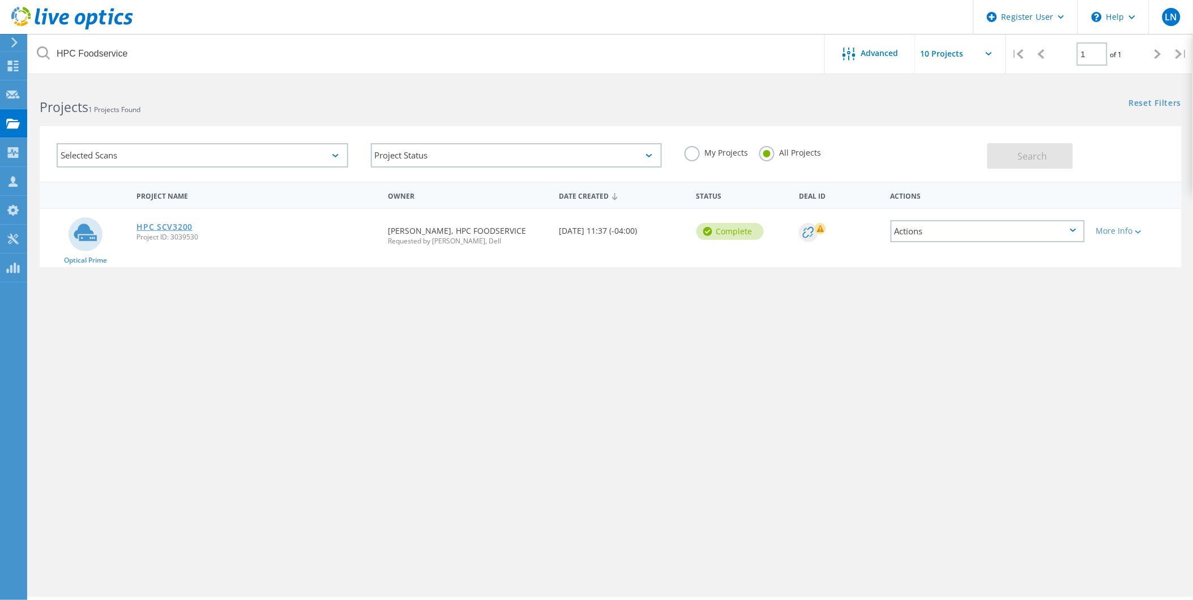
click at [154, 223] on link "HPC SCV3200" at bounding box center [164, 227] width 56 height 8
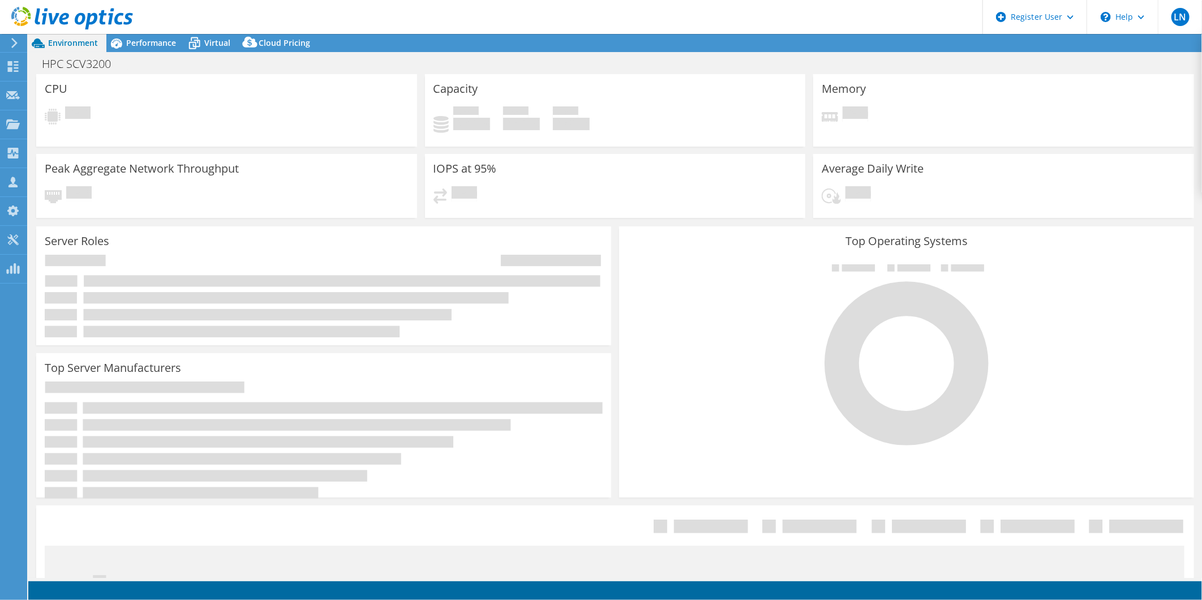
select select "USEast"
select select "USD"
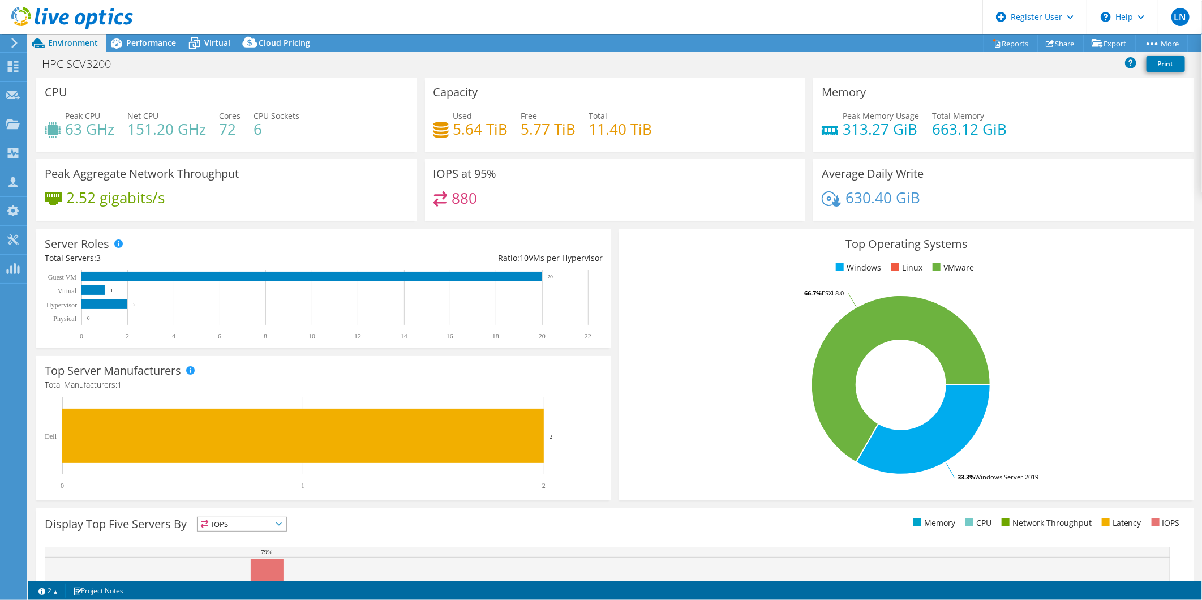
click at [53, 40] on span "Environment" at bounding box center [73, 42] width 50 height 11
click at [11, 122] on icon at bounding box center [13, 124] width 14 height 11
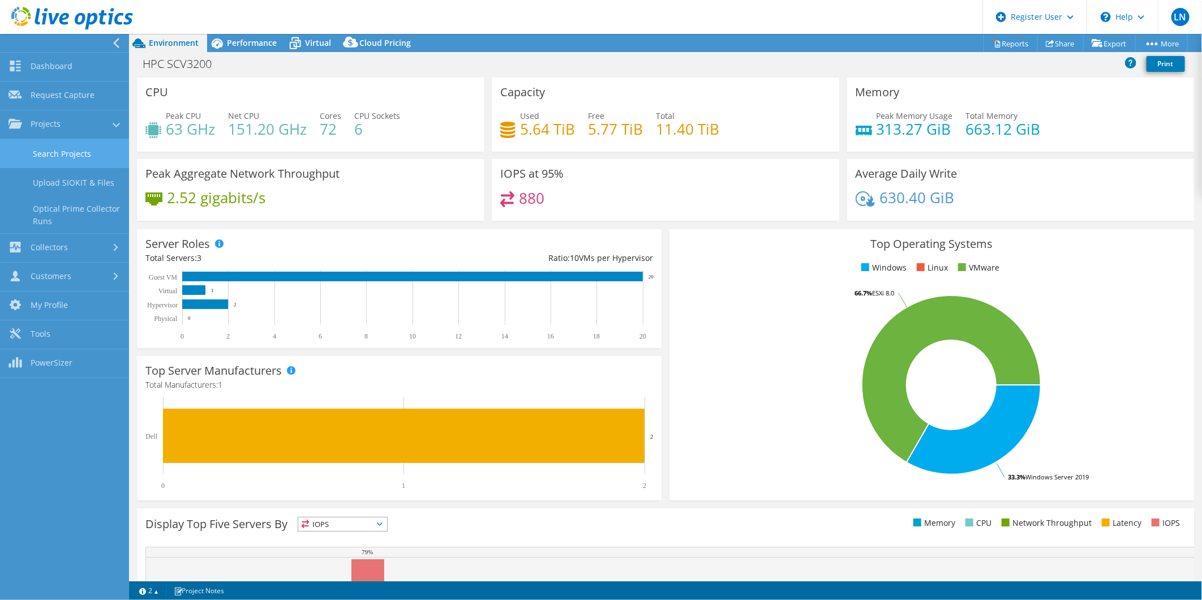
click at [68, 153] on link "Search Projects" at bounding box center [64, 153] width 129 height 29
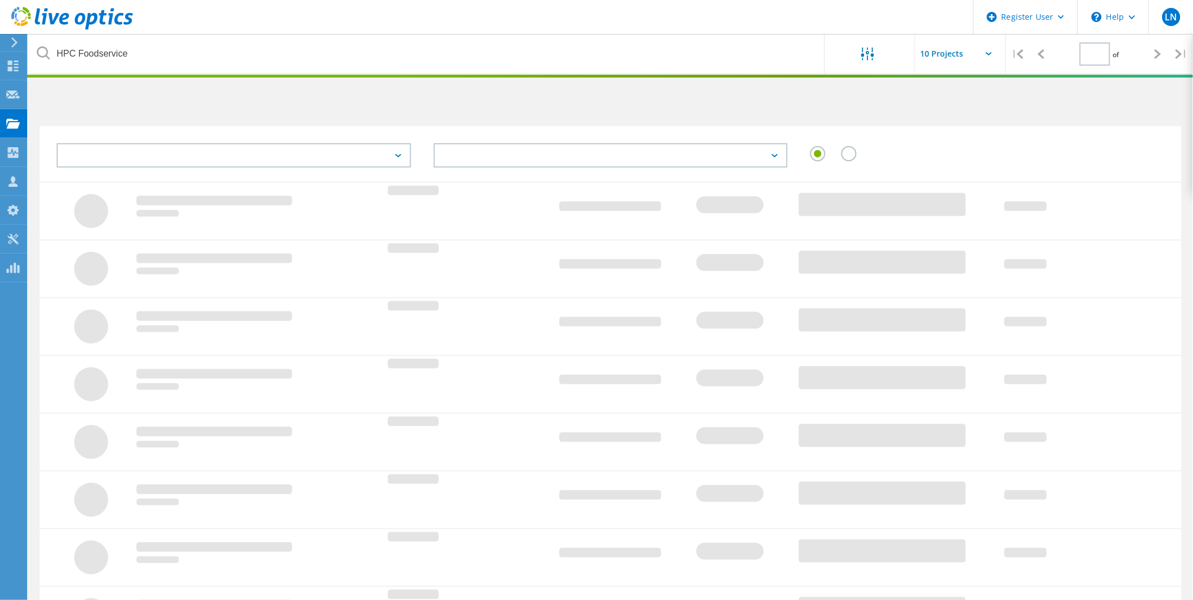
type input "1"
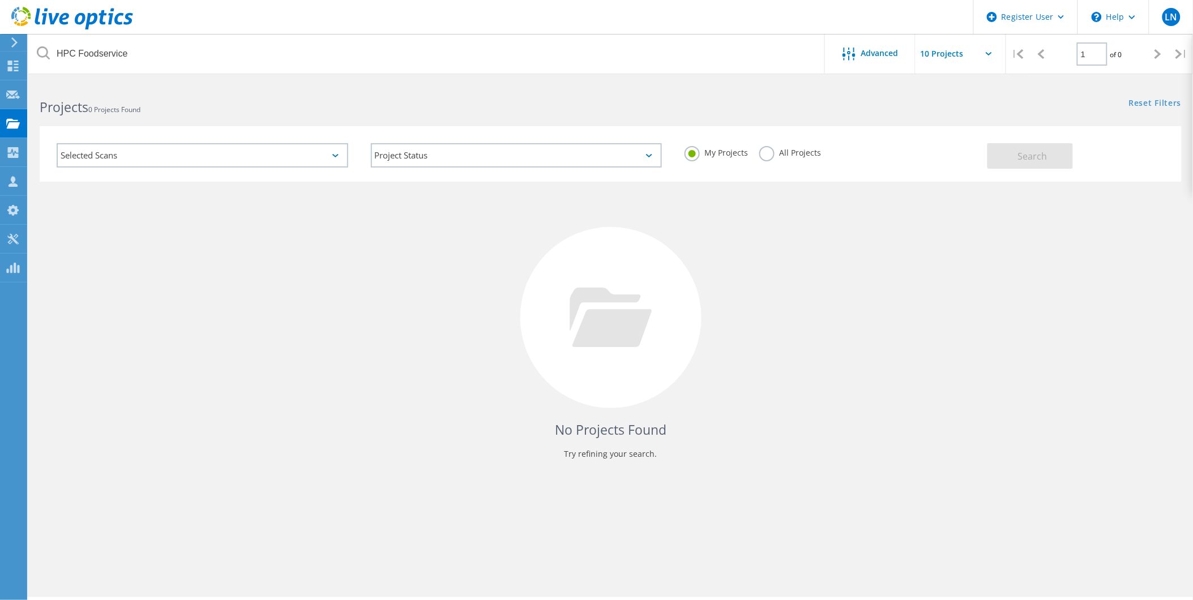
click at [762, 156] on label "All Projects" at bounding box center [790, 151] width 62 height 11
click at [0, 0] on input "All Projects" at bounding box center [0, 0] width 0 height 0
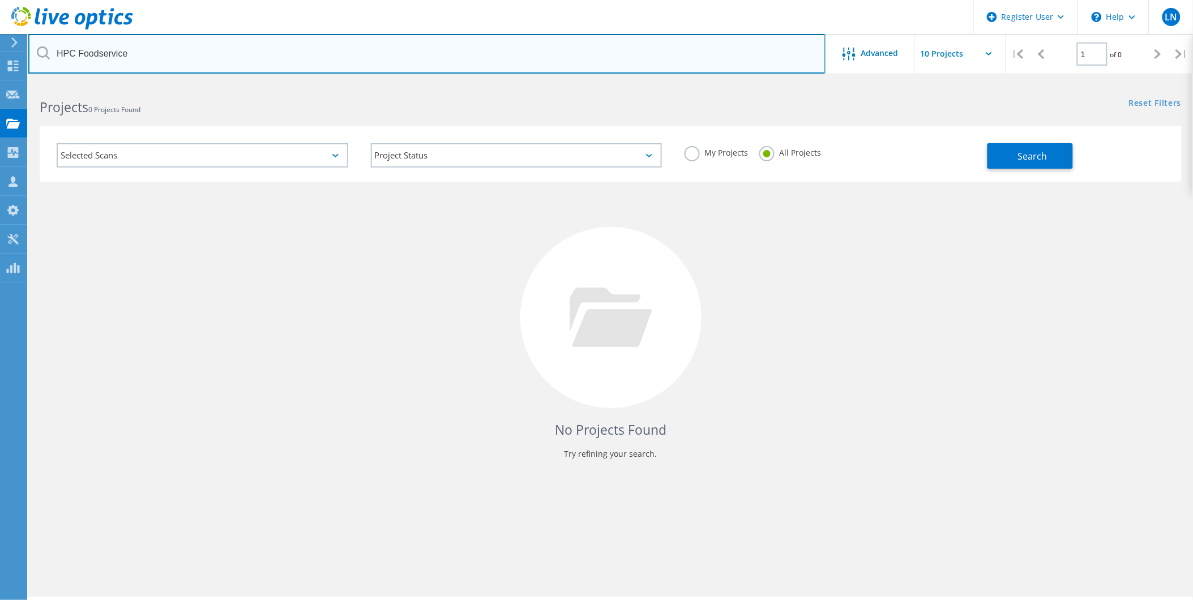
click at [174, 65] on input "HPC Foodservice" at bounding box center [426, 54] width 797 height 40
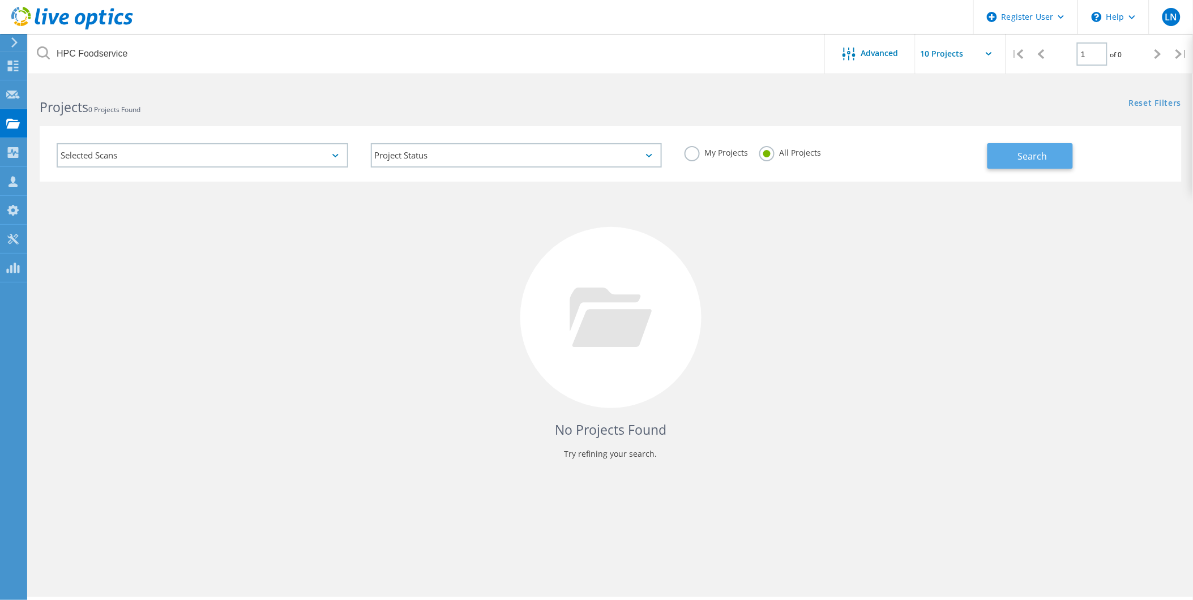
click at [1053, 157] on button "Search" at bounding box center [1029, 155] width 85 height 25
